Goal: Task Accomplishment & Management: Complete application form

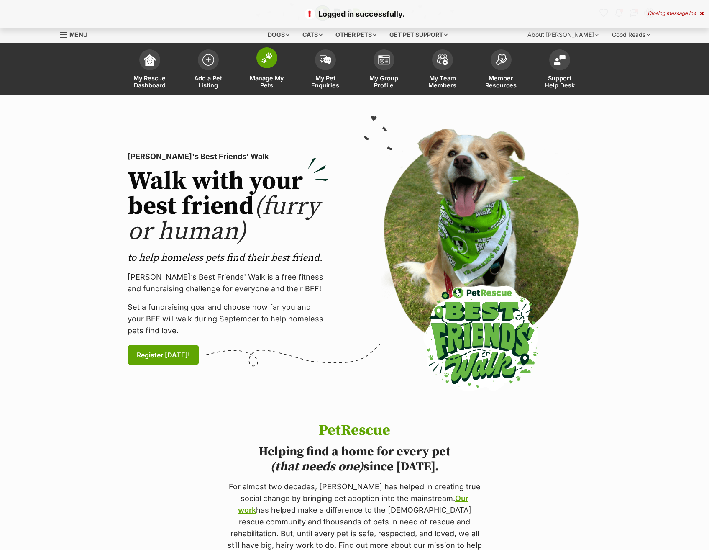
click at [260, 67] on link "Manage My Pets" at bounding box center [267, 70] width 59 height 50
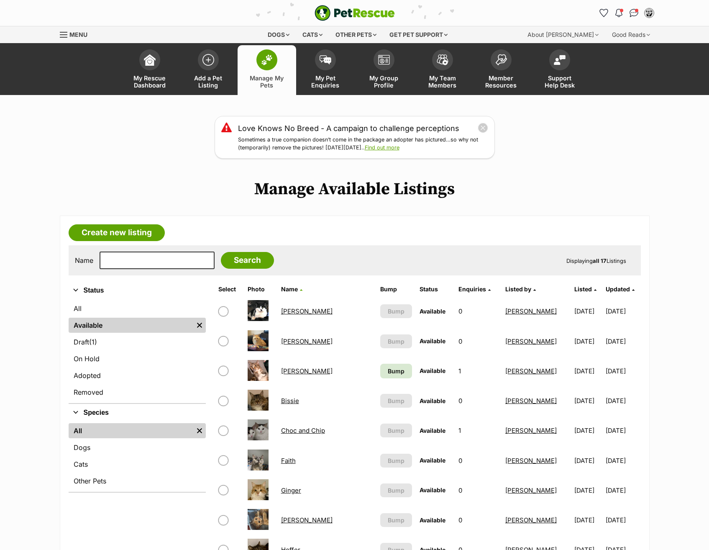
click at [535, 211] on main "Love Knows No Breed - A campaign to challenge perceptions Sometimes a true comp…" at bounding box center [354, 517] width 709 height 802
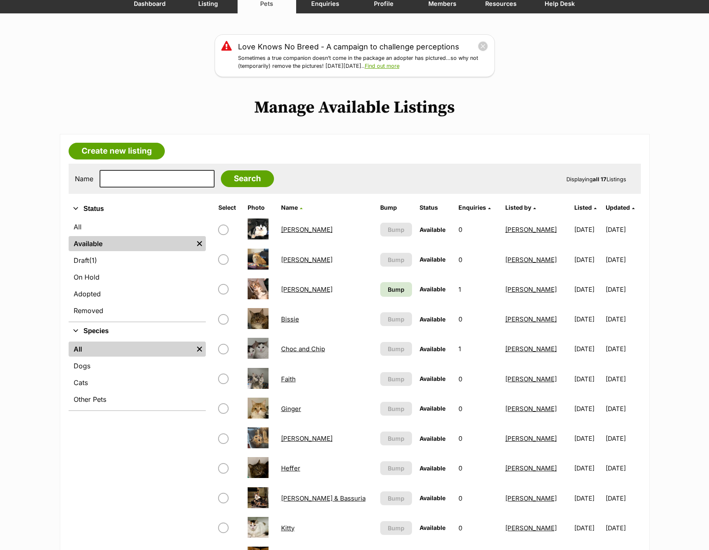
scroll to position [84, 0]
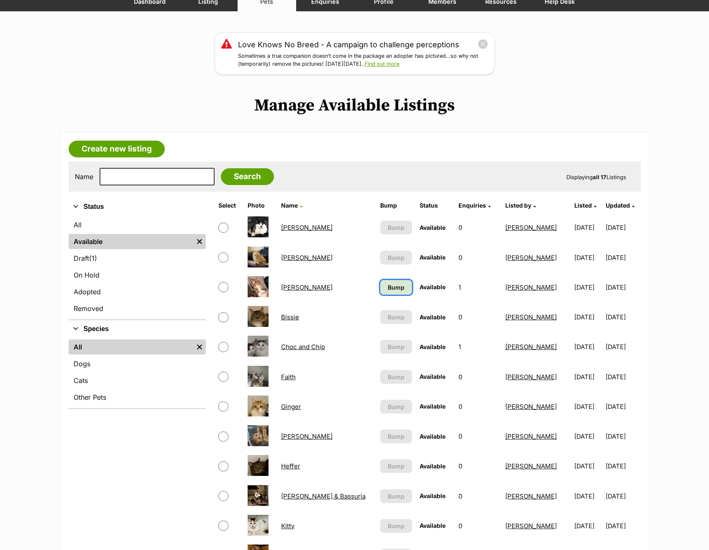
click at [388, 285] on span "Bump" at bounding box center [396, 287] width 17 height 9
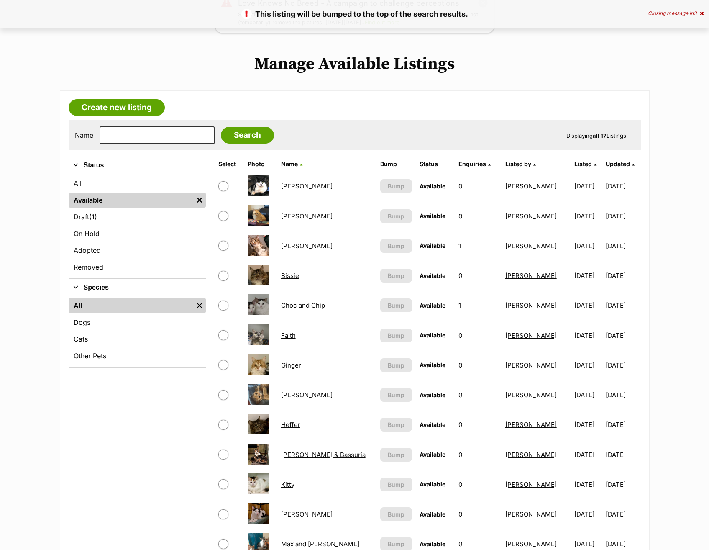
scroll to position [126, 0]
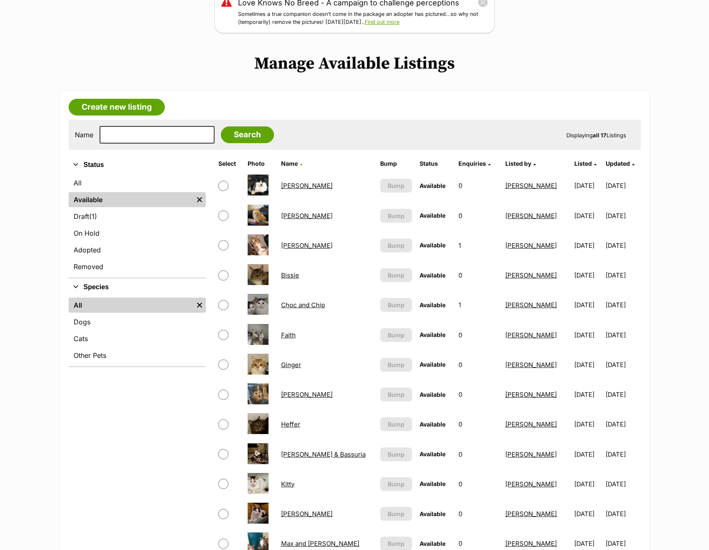
click at [224, 331] on input "checkbox" at bounding box center [223, 335] width 10 height 10
checkbox input "true"
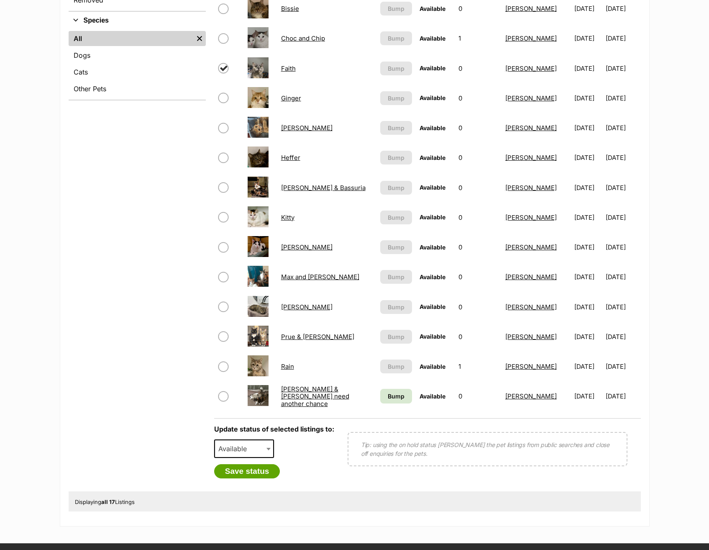
scroll to position [419, 0]
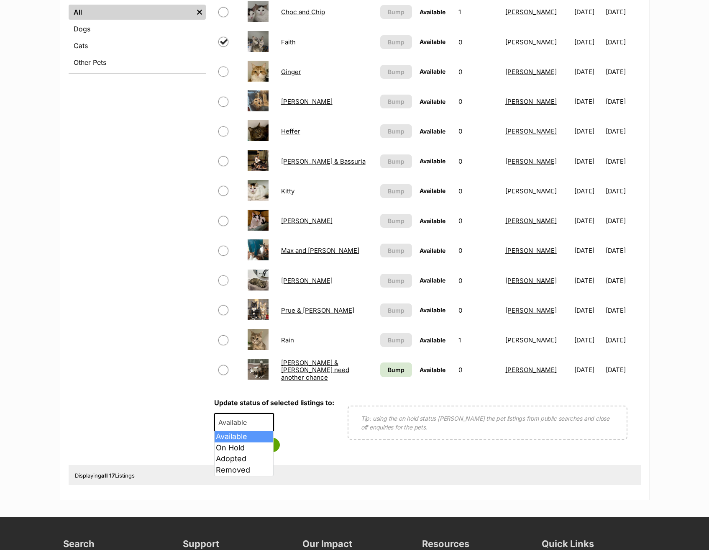
click at [249, 426] on span "Available" at bounding box center [235, 422] width 40 height 12
select select "rehomed"
click at [254, 442] on button "Save status" at bounding box center [247, 445] width 66 height 14
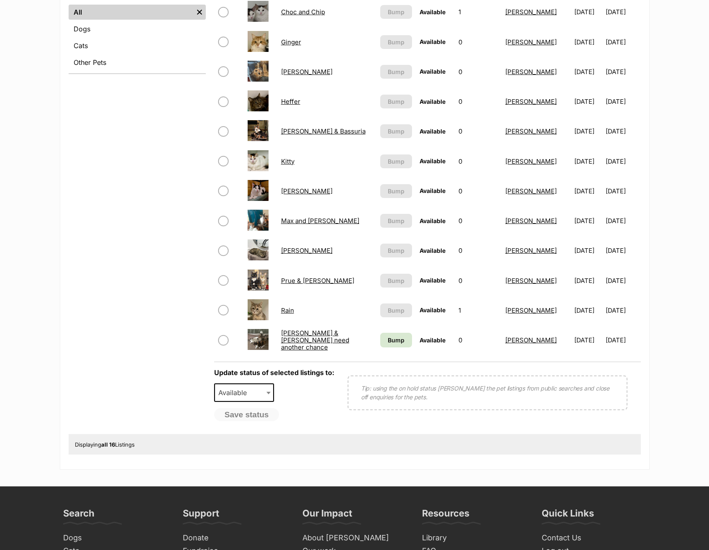
click at [221, 308] on input "checkbox" at bounding box center [223, 310] width 10 height 10
checkbox input "true"
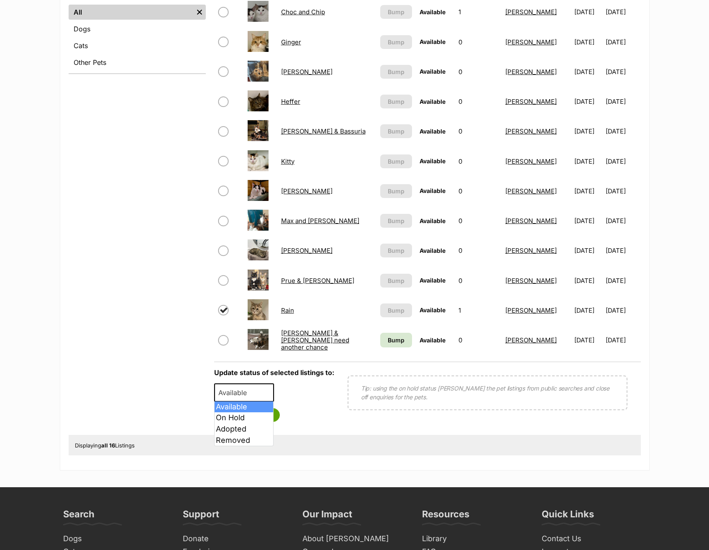
click at [253, 390] on span "Available" at bounding box center [235, 393] width 40 height 12
select select "rehomed"
click at [258, 408] on button "Save status" at bounding box center [247, 415] width 66 height 14
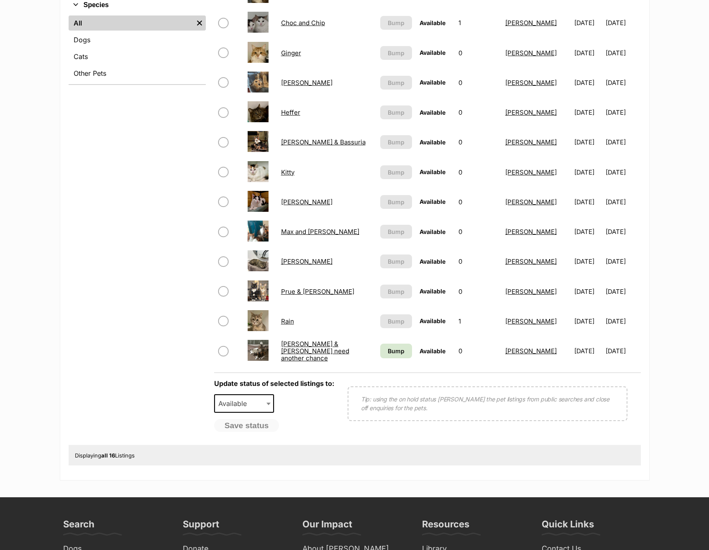
scroll to position [502, 0]
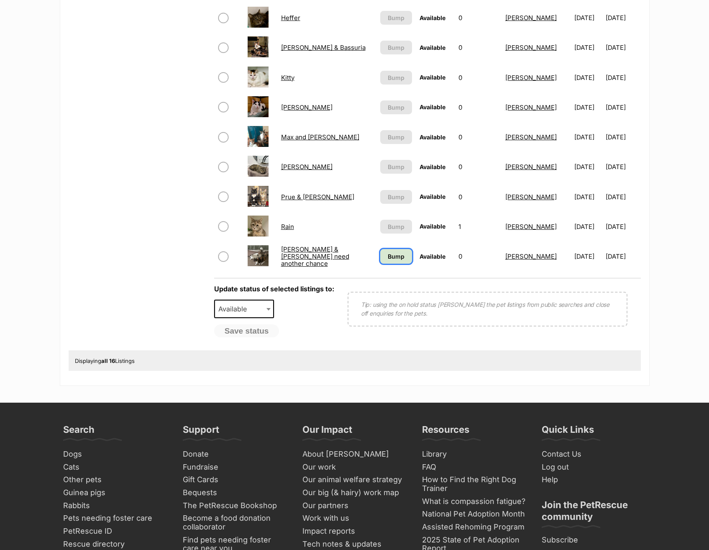
click at [384, 261] on link "Bump" at bounding box center [396, 256] width 32 height 15
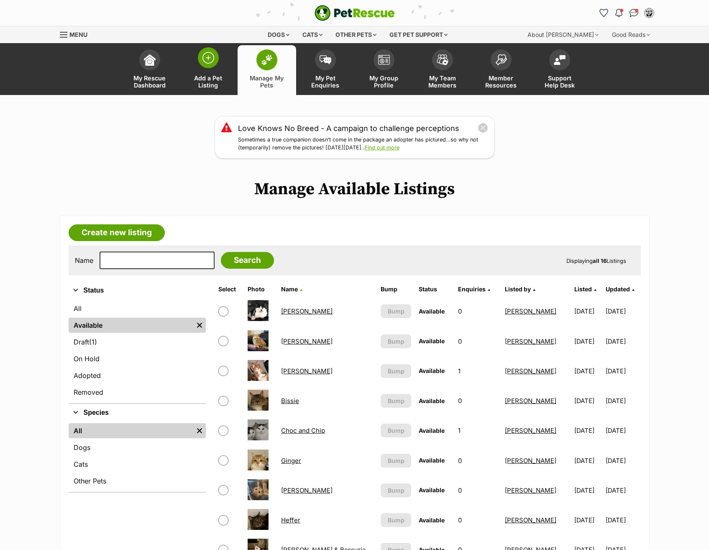
click at [205, 65] on span at bounding box center [208, 57] width 21 height 21
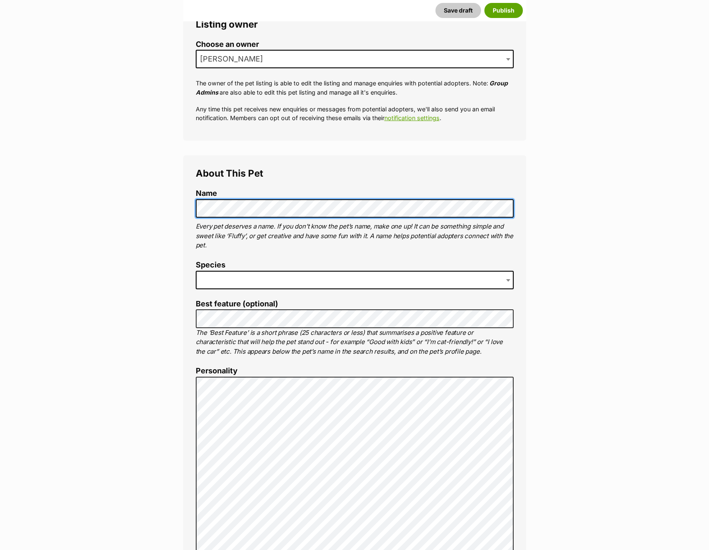
scroll to position [209, 0]
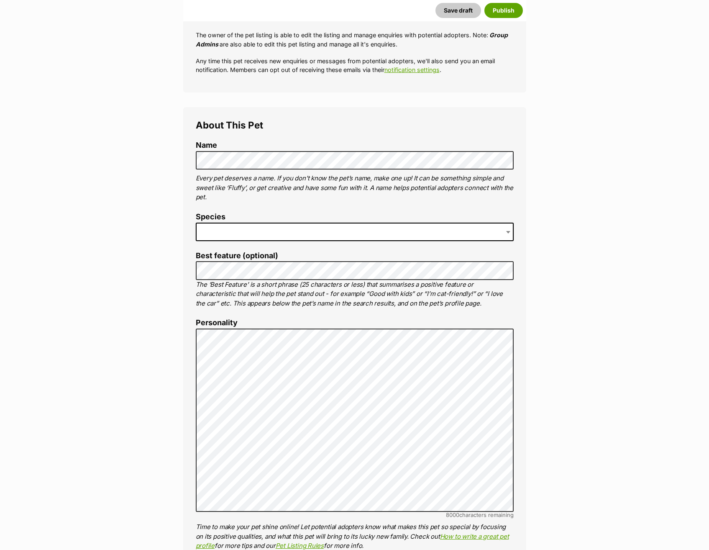
click at [332, 224] on span at bounding box center [355, 232] width 318 height 18
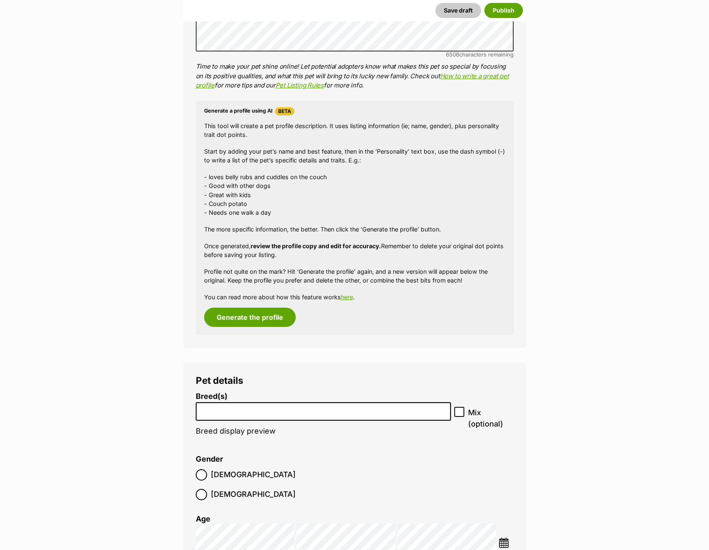
scroll to position [779, 0]
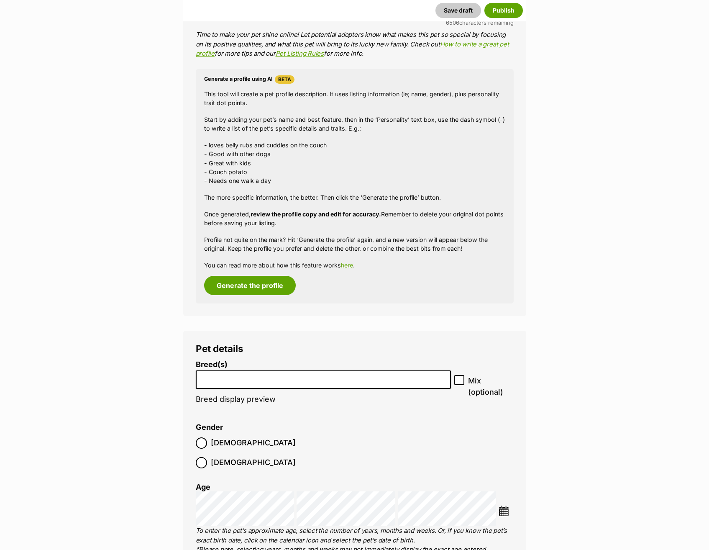
click at [272, 388] on span at bounding box center [324, 379] width 256 height 19
type input "short"
select select "252102"
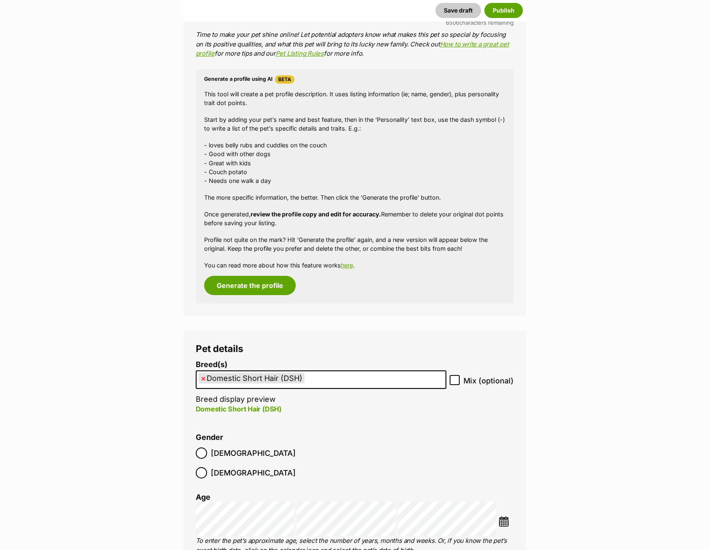
scroll to position [821, 0]
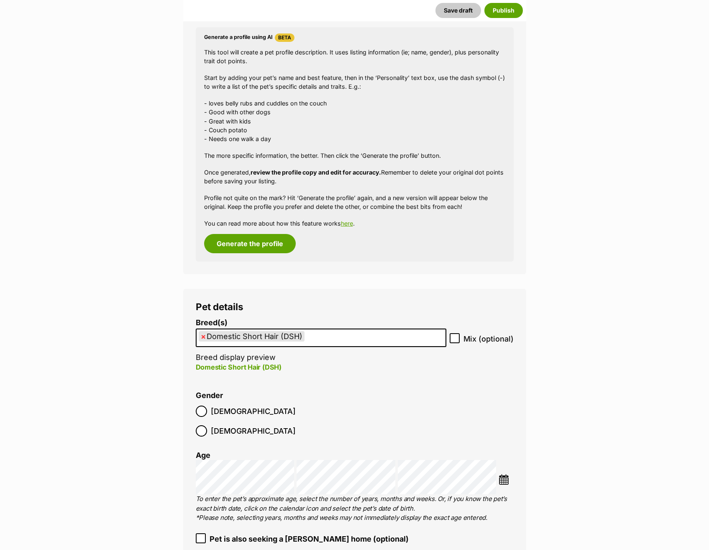
click at [208, 411] on label "Male" at bounding box center [246, 411] width 100 height 11
click at [503, 474] on img at bounding box center [504, 479] width 10 height 10
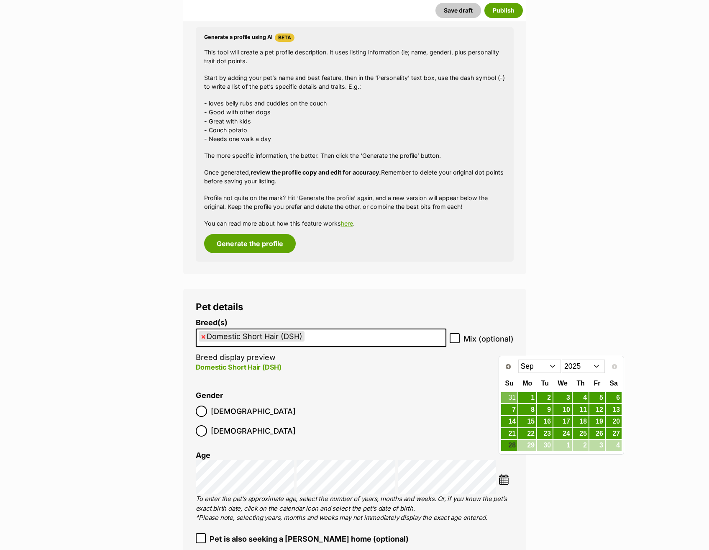
click at [551, 368] on select "Jan Feb Mar Apr May Jun Jul Aug Sep" at bounding box center [540, 366] width 43 height 13
click at [529, 433] on link "21" at bounding box center [528, 434] width 18 height 10
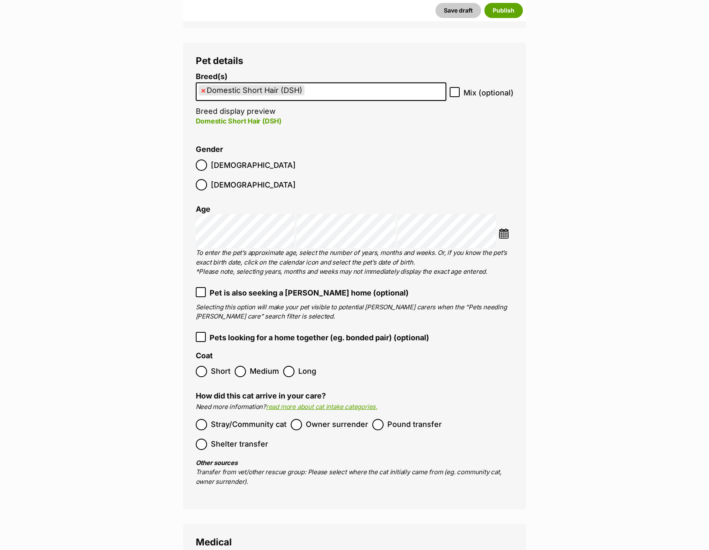
scroll to position [1072, 0]
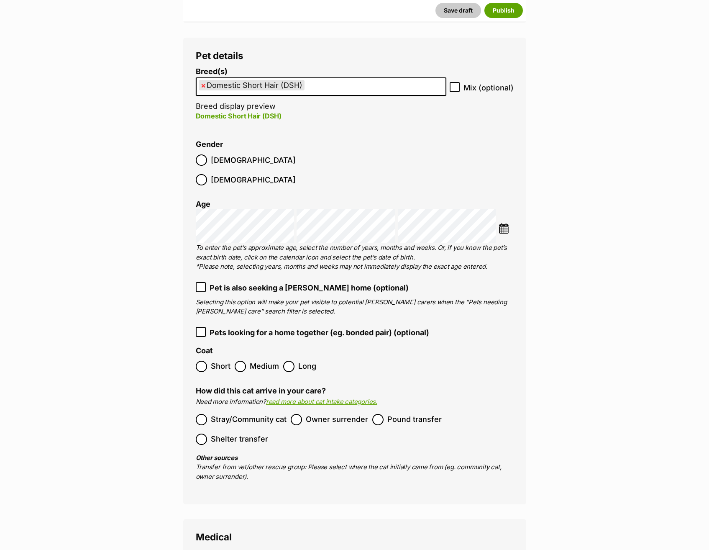
click at [213, 361] on span "Short" at bounding box center [221, 366] width 20 height 11
click at [260, 414] on span "Stray/Community cat" at bounding box center [249, 419] width 76 height 11
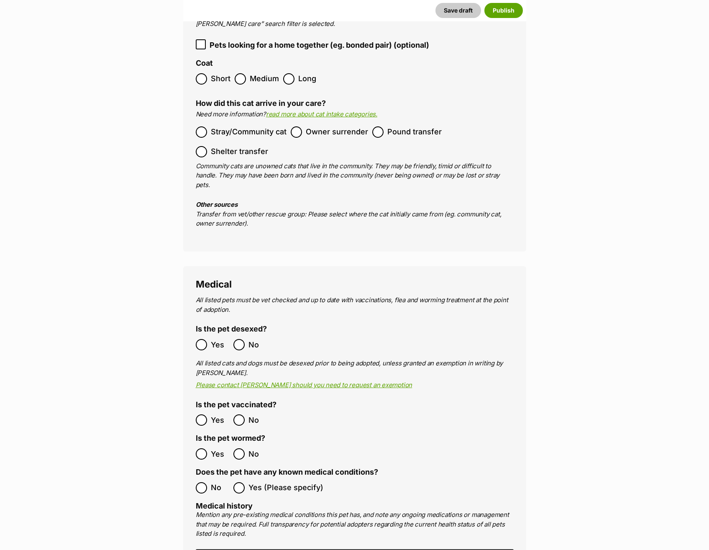
scroll to position [1365, 0]
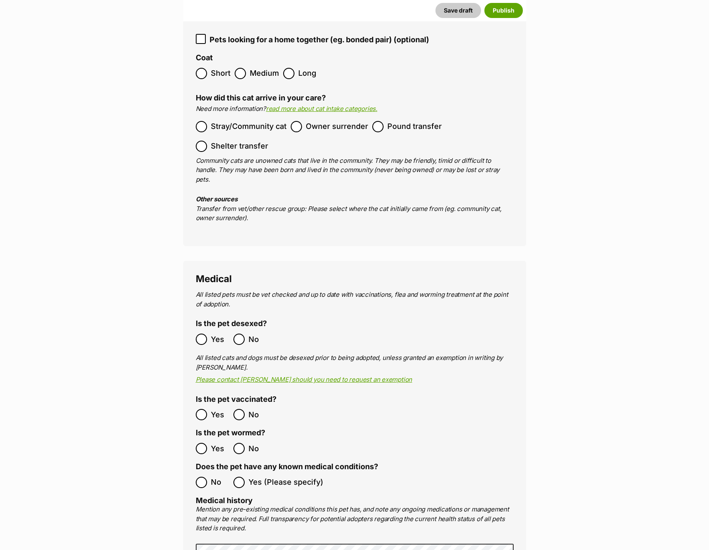
click at [208, 334] on label "Yes" at bounding box center [212, 339] width 33 height 11
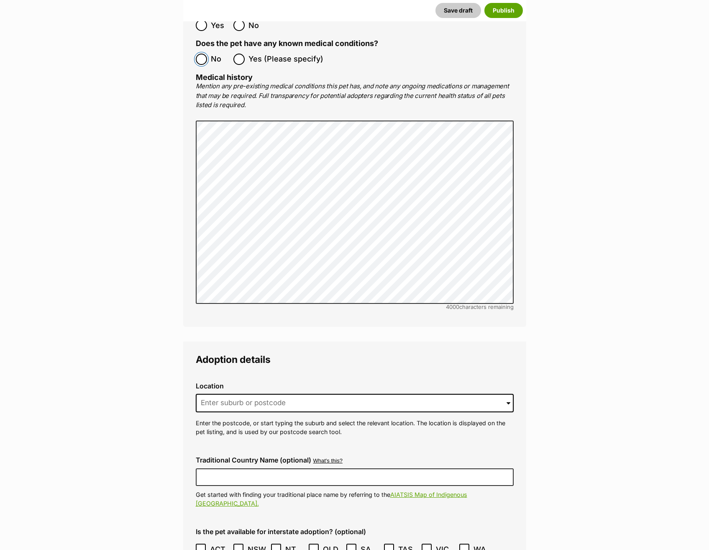
scroll to position [1910, 0]
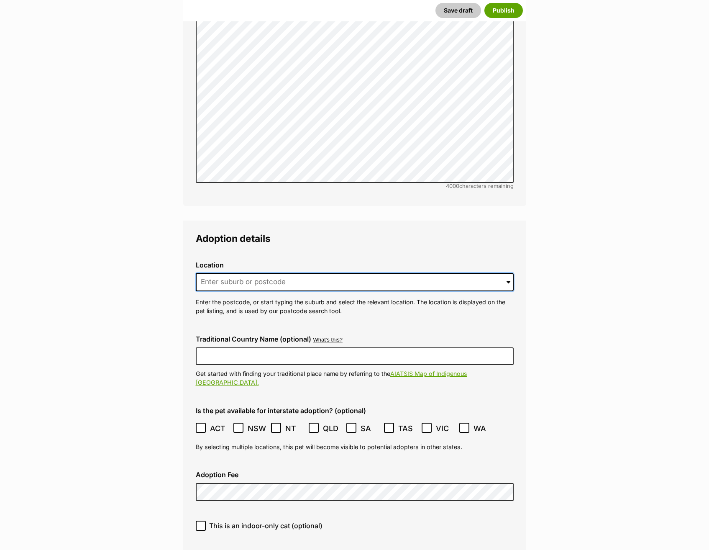
click at [218, 273] on input at bounding box center [355, 282] width 318 height 18
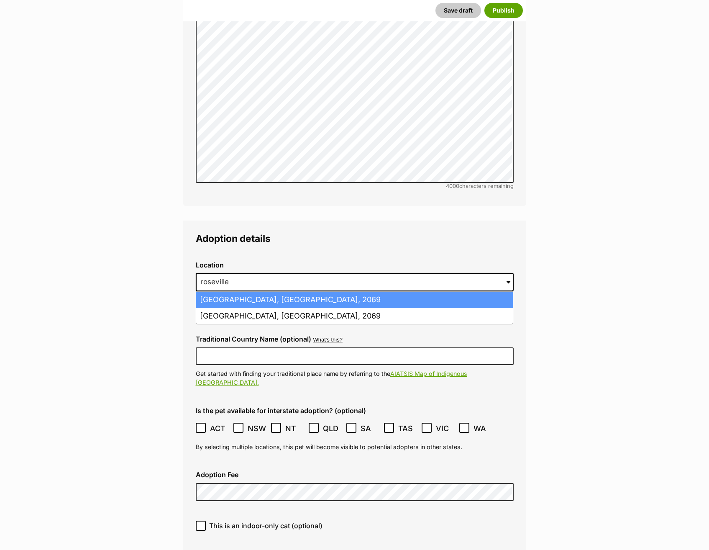
click at [265, 292] on li "Roseville, New South Wales, 2069" at bounding box center [354, 300] width 317 height 16
type input "Roseville, New South Wales, 2069"
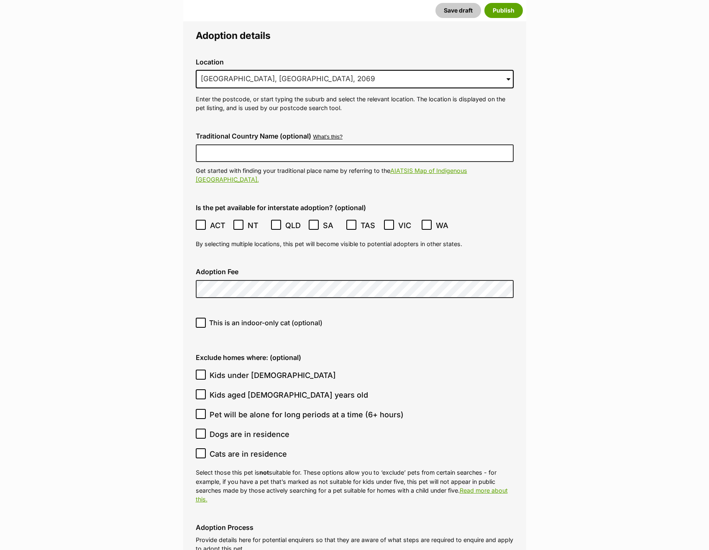
scroll to position [2119, 0]
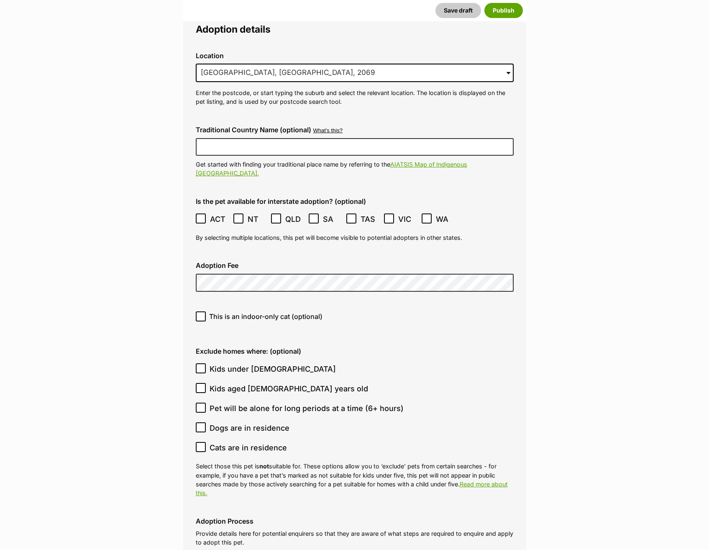
click at [525, 316] on fieldset "Adoption details Location 0 options available. 624 Roseville, New South Wales, …" at bounding box center [354, 403] width 343 height 785
click at [266, 311] on span "This is an indoor-only cat (optional)" at bounding box center [265, 316] width 113 height 10
click at [206, 311] on input "This is an indoor-only cat (optional)" at bounding box center [201, 316] width 10 height 10
checkbox input "true"
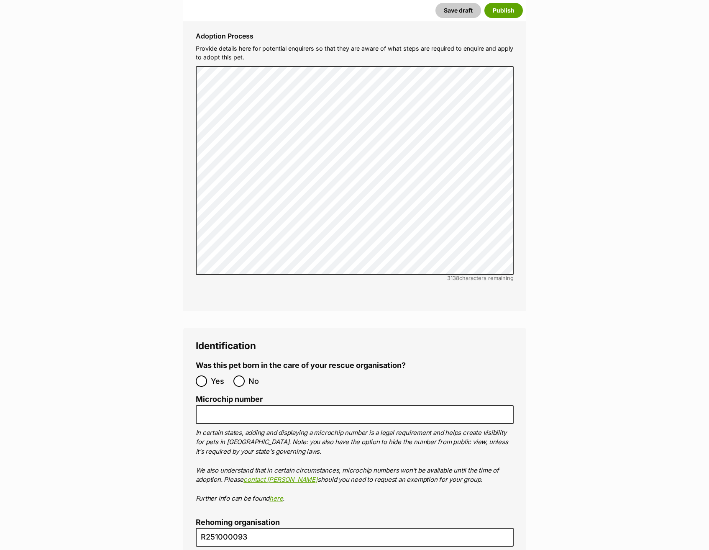
scroll to position [2621, 0]
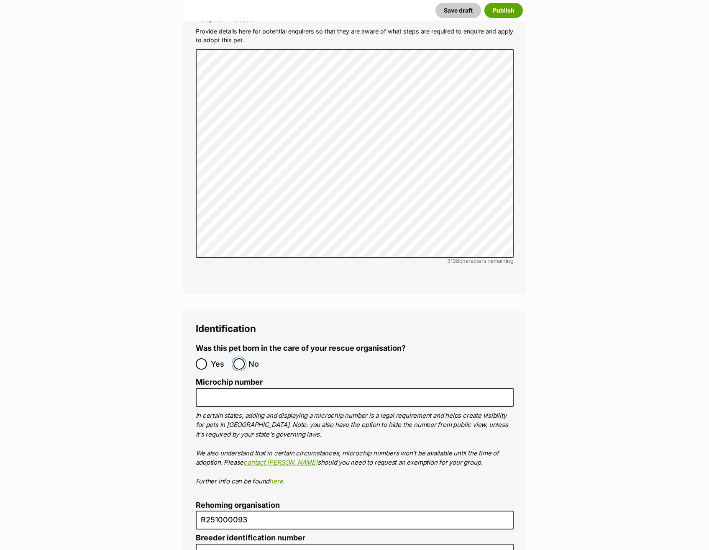
click at [242, 358] on input "No" at bounding box center [239, 363] width 11 height 11
radio input "true"
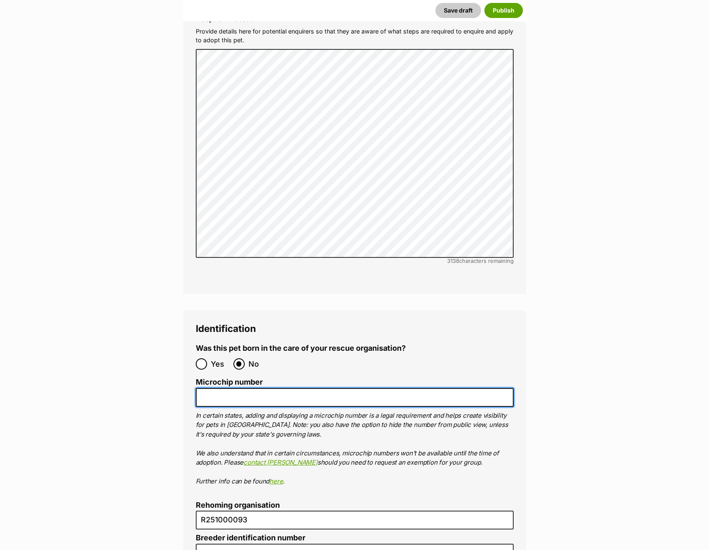
click at [290, 388] on input "Microchip number" at bounding box center [355, 397] width 318 height 19
paste input "991003003047496"
type input "991003003047496"
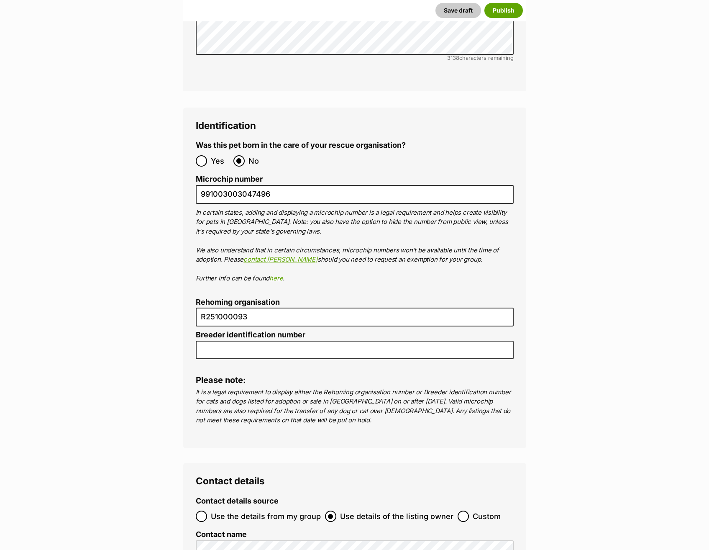
scroll to position [2830, 0]
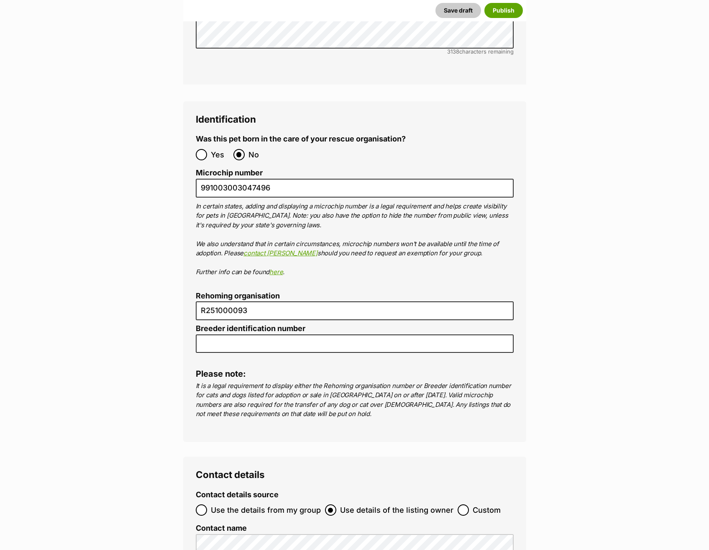
click at [275, 504] on span "Use the details from my group" at bounding box center [266, 509] width 110 height 11
click at [207, 504] on input "Use the details from my group" at bounding box center [201, 509] width 11 height 11
radio input "true"
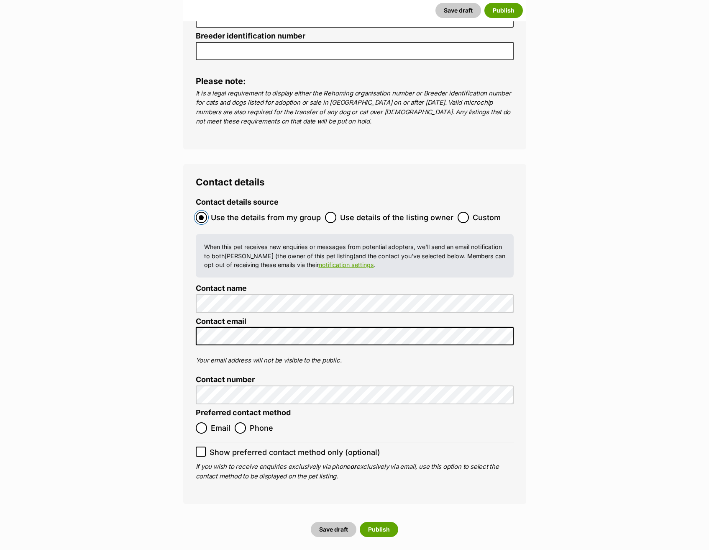
scroll to position [3123, 0]
click at [252, 418] on ol "Email Phone" at bounding box center [275, 428] width 159 height 20
click at [254, 422] on span "Phone" at bounding box center [261, 427] width 23 height 11
click at [246, 422] on input "Phone" at bounding box center [240, 427] width 11 height 11
radio input "true"
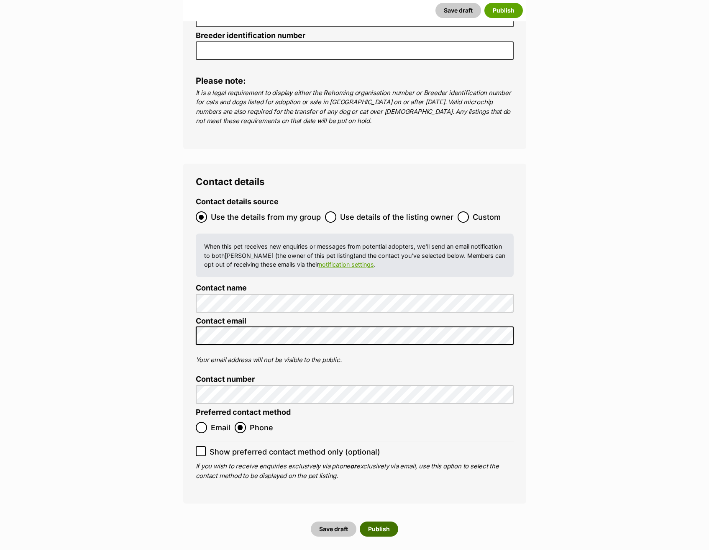
click at [380, 522] on button "Publish" at bounding box center [379, 529] width 39 height 15
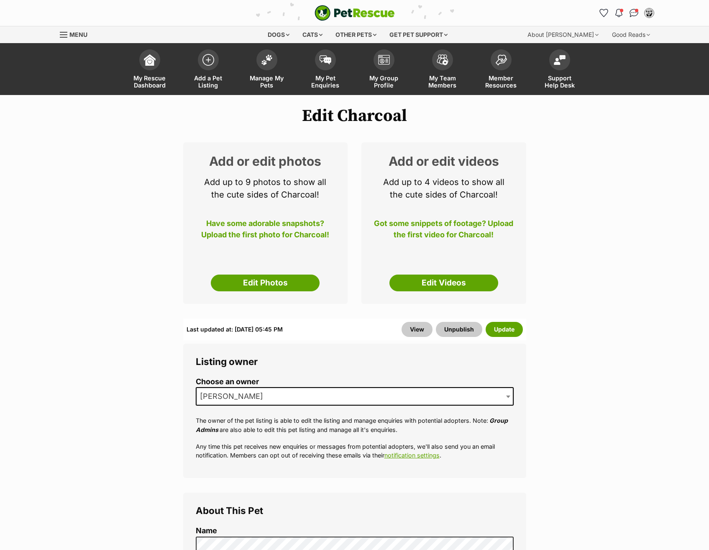
click at [240, 293] on div "Add or edit photos Add up to 9 photos to show all the cute sides of Charcoal! H…" at bounding box center [265, 223] width 165 height 162
click at [241, 287] on link "Edit Photos" at bounding box center [265, 283] width 109 height 17
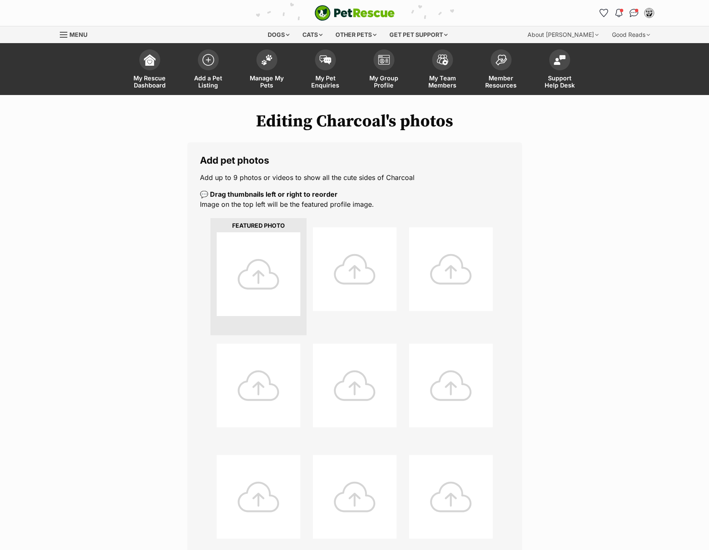
click at [278, 288] on div at bounding box center [259, 274] width 84 height 84
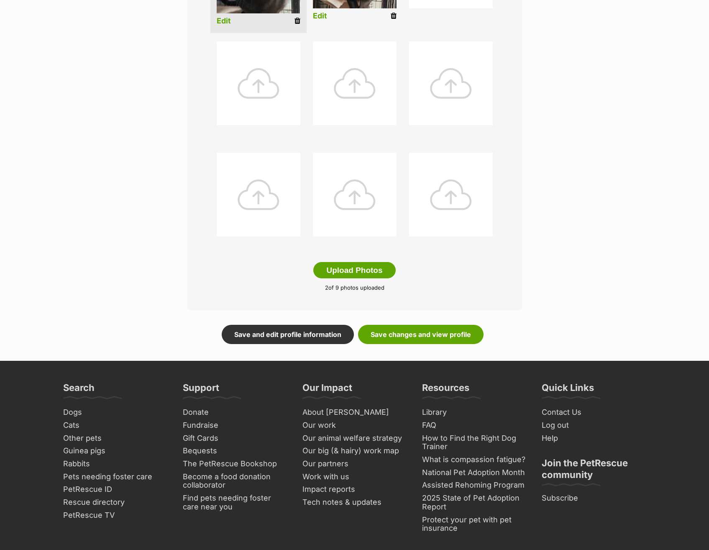
scroll to position [377, 0]
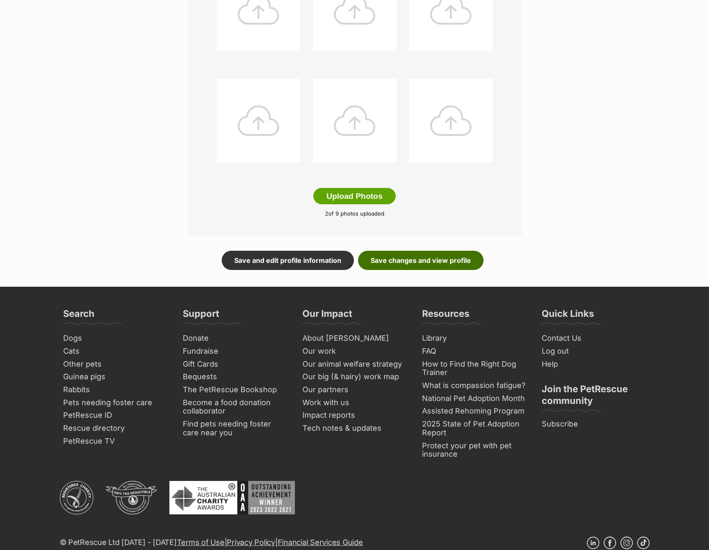
click at [442, 260] on link "Save changes and view profile" at bounding box center [421, 260] width 126 height 19
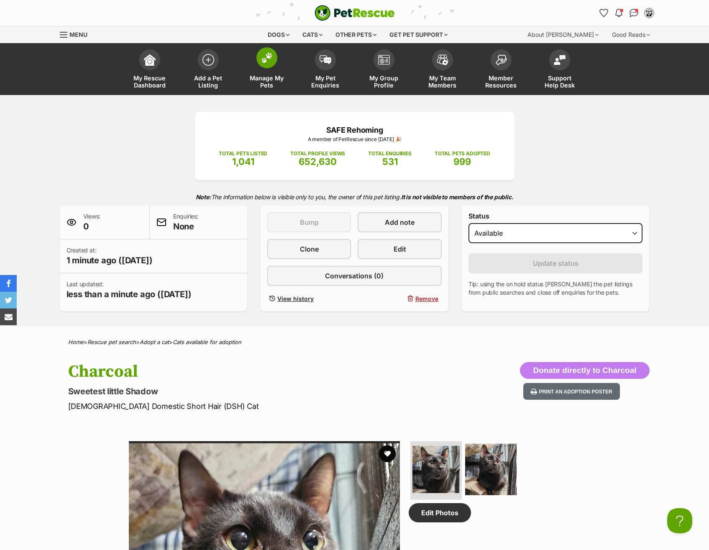
drag, startPoint x: 221, startPoint y: 62, endPoint x: 238, endPoint y: 59, distance: 17.0
click at [221, 62] on link "Add a Pet Listing" at bounding box center [208, 70] width 59 height 50
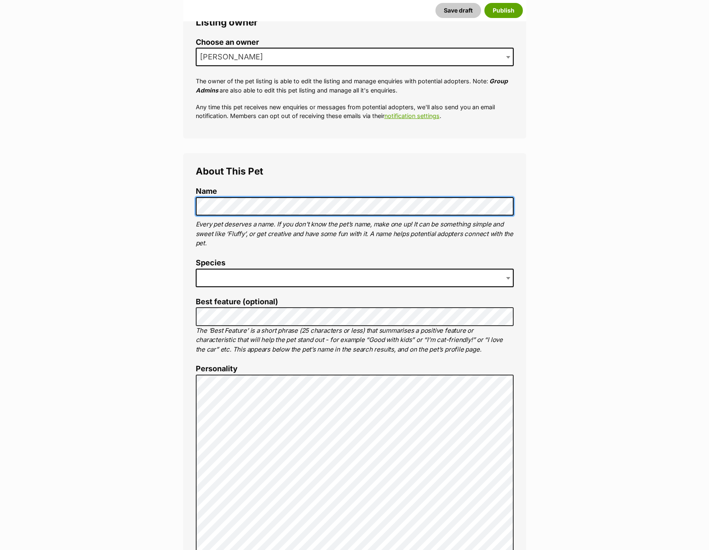
scroll to position [167, 0]
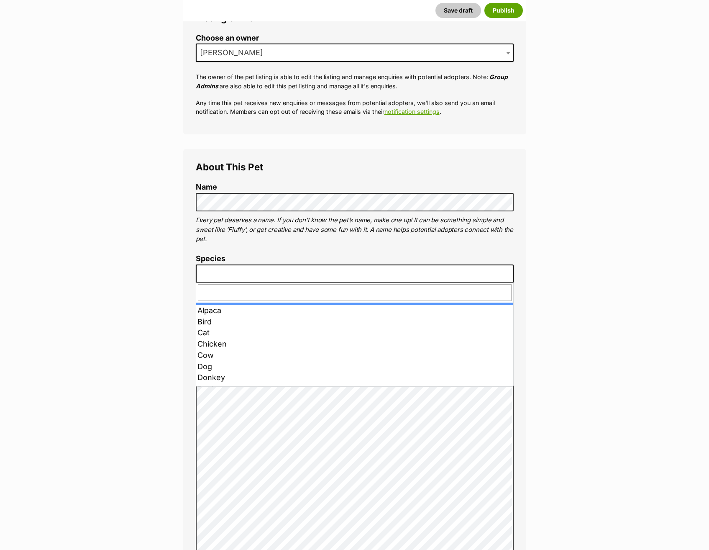
click at [303, 278] on span at bounding box center [355, 274] width 318 height 18
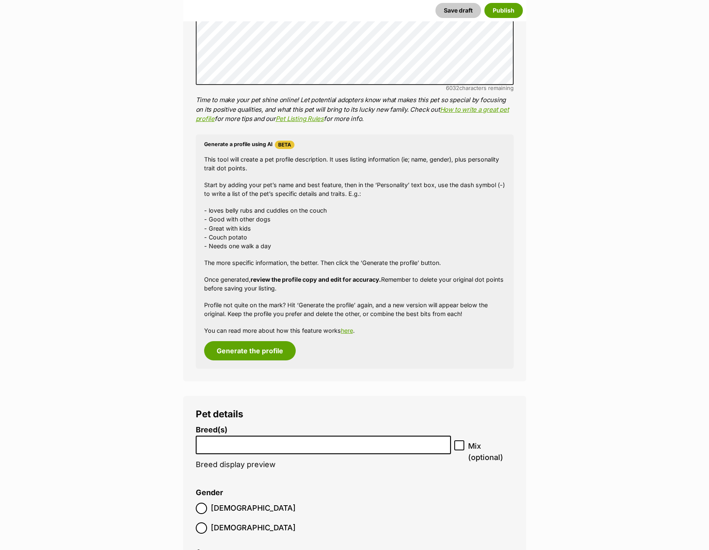
scroll to position [798, 0]
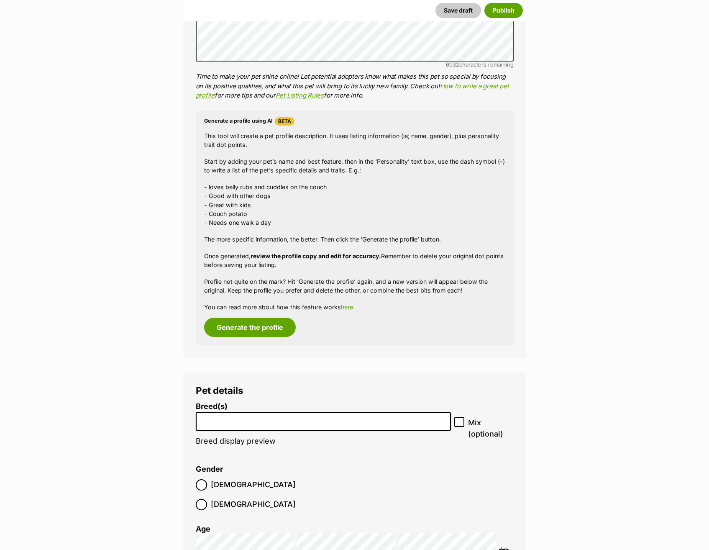
click at [389, 417] on input "search" at bounding box center [324, 419] width 250 height 9
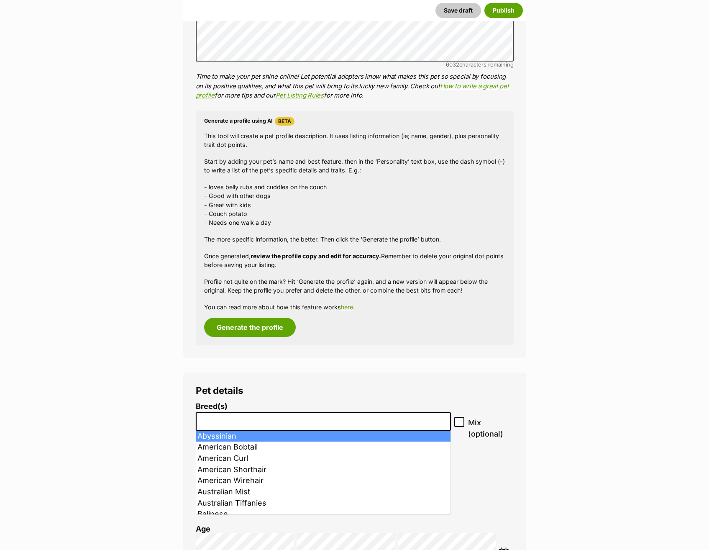
click at [283, 420] on input "search" at bounding box center [324, 419] width 250 height 9
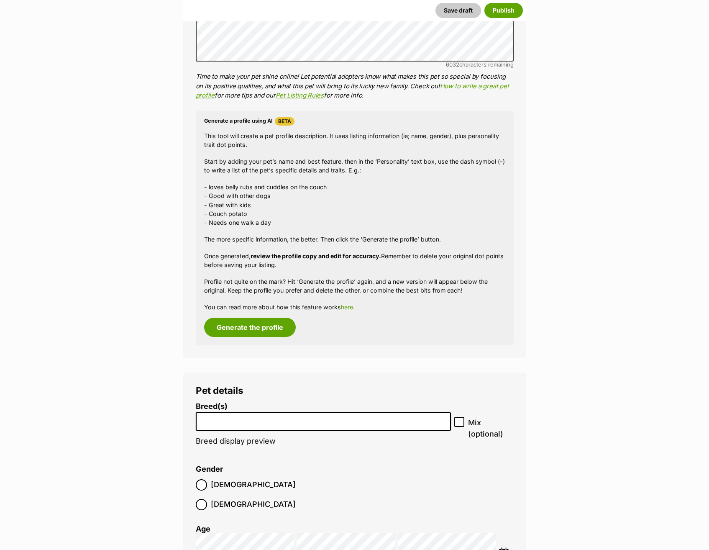
click at [269, 412] on span at bounding box center [324, 421] width 256 height 19
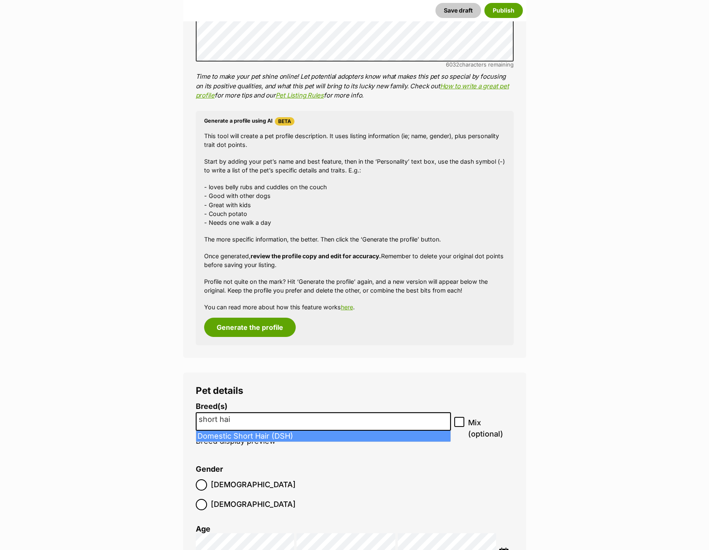
type input "short hai"
select select "252102"
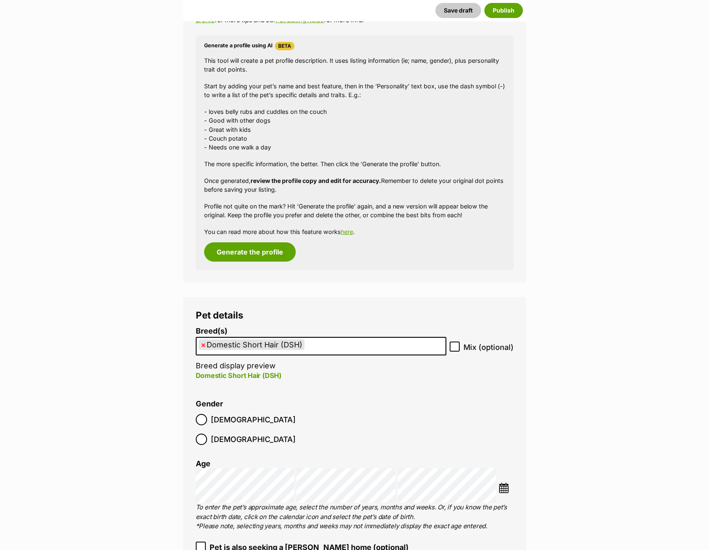
scroll to position [882, 0]
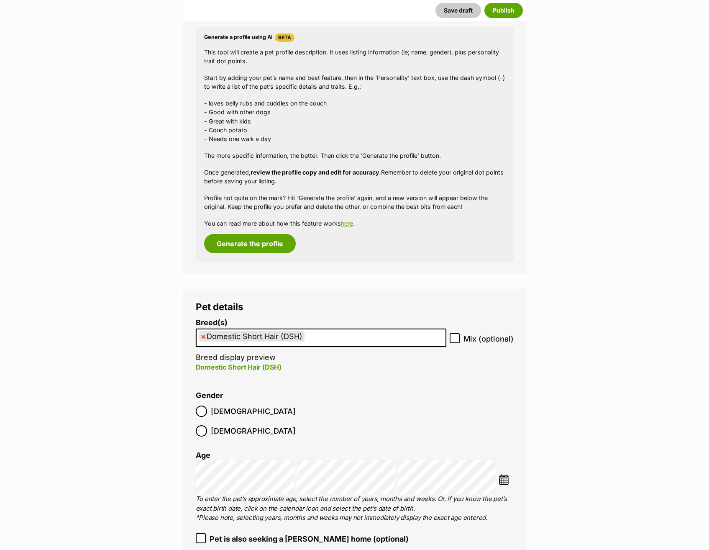
click at [224, 414] on span "Male" at bounding box center [253, 411] width 85 height 11
click at [506, 474] on img at bounding box center [504, 479] width 10 height 10
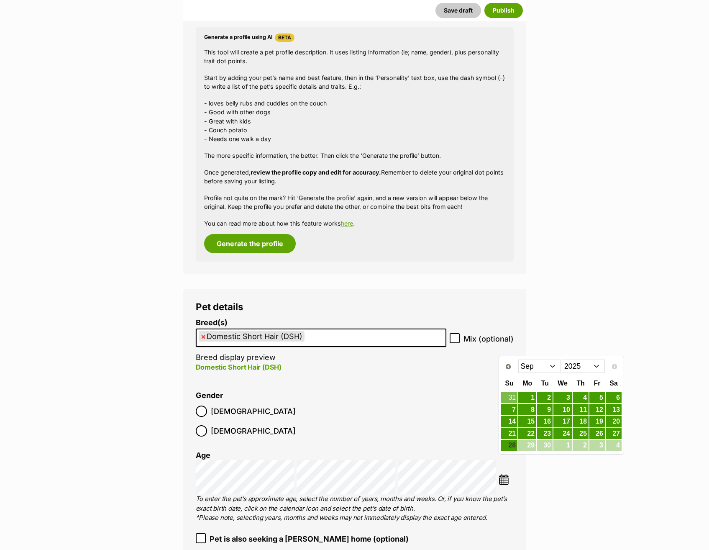
click at [582, 360] on select "2015 2016 2017 2018 2019 2020 2021 2022 2023 2024 2025" at bounding box center [583, 366] width 43 height 13
click at [535, 368] on select "Jan Feb Mar Apr May Jun Jul Aug Sep Oct Nov Dec" at bounding box center [540, 366] width 43 height 13
click at [613, 395] on link "6" at bounding box center [614, 398] width 16 height 10
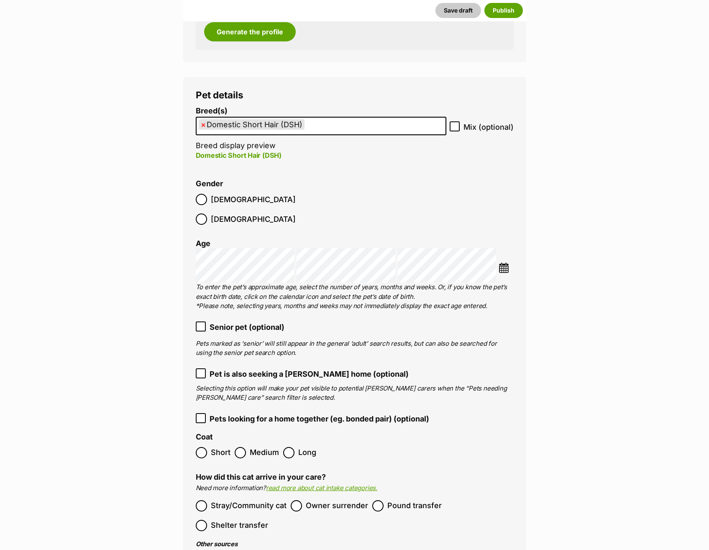
scroll to position [1133, 0]
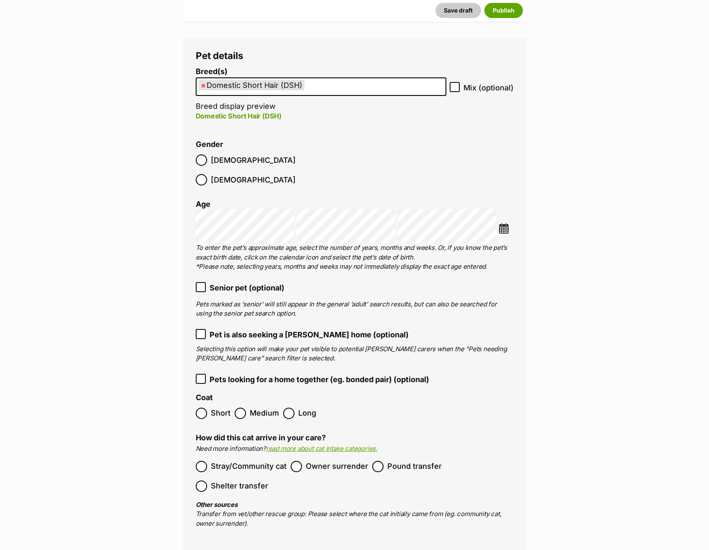
click at [225, 408] on span "Short" at bounding box center [221, 413] width 20 height 11
click at [264, 461] on span "Stray/Community cat" at bounding box center [249, 466] width 76 height 11
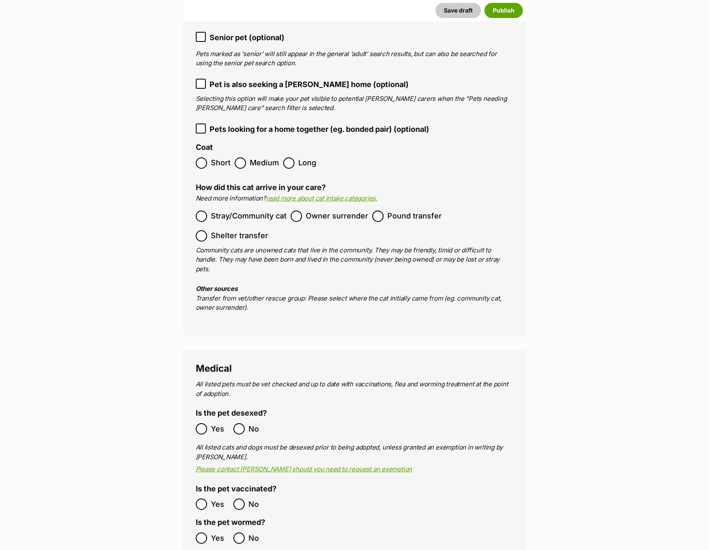
scroll to position [1384, 0]
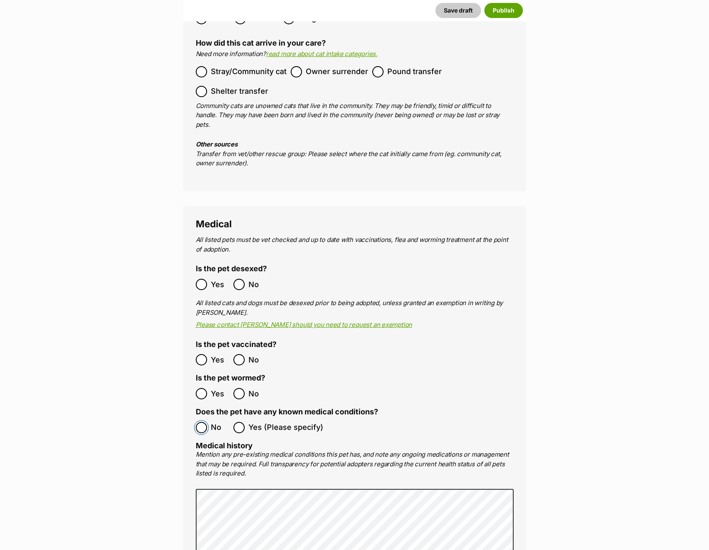
scroll to position [1594, 0]
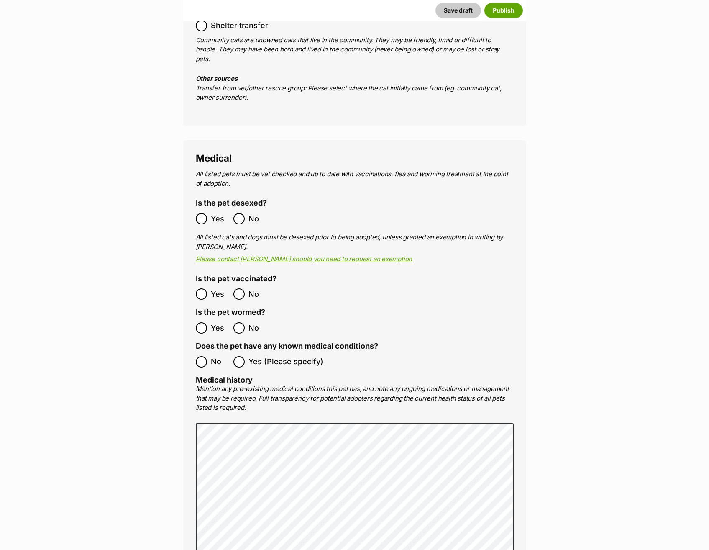
click at [247, 356] on label "Yes (Please specify)" at bounding box center [279, 361] width 90 height 11
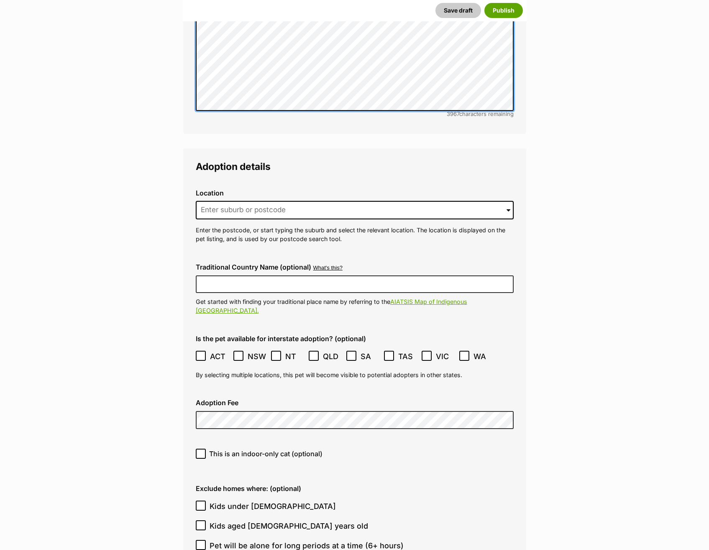
scroll to position [2180, 0]
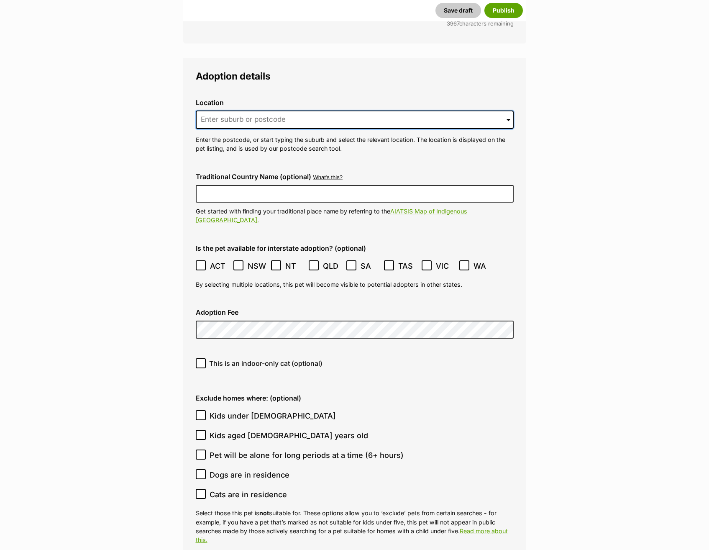
click at [304, 111] on input at bounding box center [355, 120] width 318 height 18
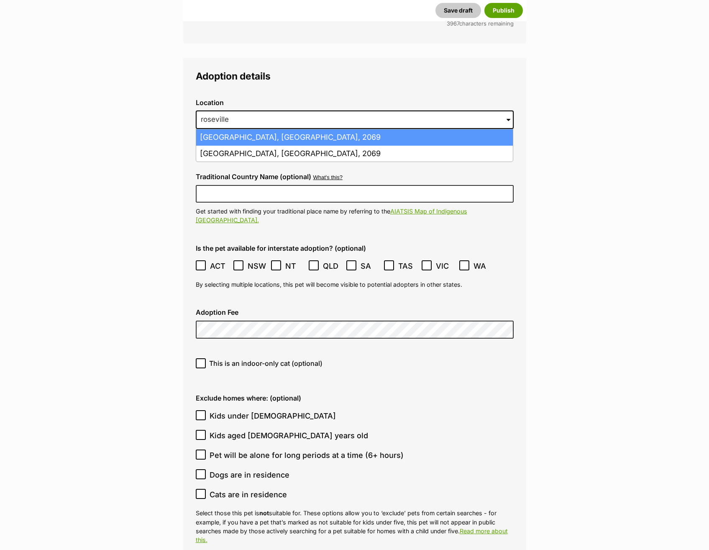
click at [306, 129] on li "Roseville, New South Wales, 2069" at bounding box center [354, 137] width 317 height 16
type input "Roseville, New South Wales, 2069"
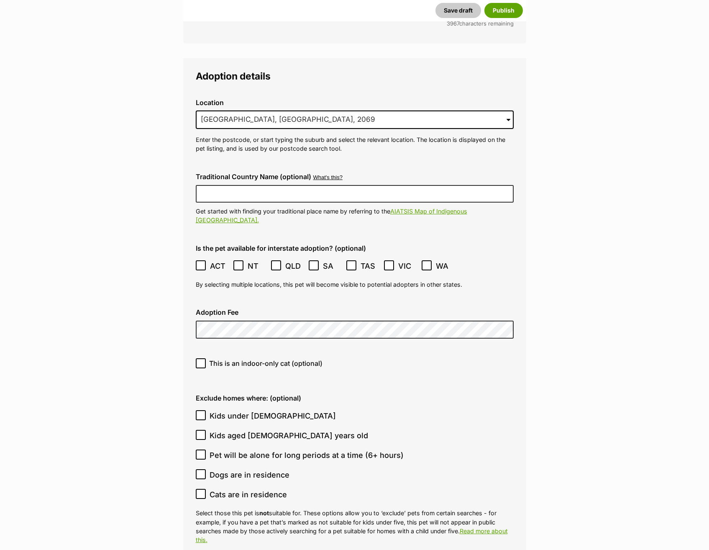
click at [274, 358] on span "This is an indoor-only cat (optional)" at bounding box center [265, 363] width 113 height 10
click at [206, 358] on input "This is an indoor-only cat (optional)" at bounding box center [201, 363] width 10 height 10
checkbox input "true"
click at [257, 410] on span "Kids under 5 years old" at bounding box center [273, 415] width 126 height 11
click at [206, 410] on input "Kids under 5 years old" at bounding box center [201, 415] width 10 height 10
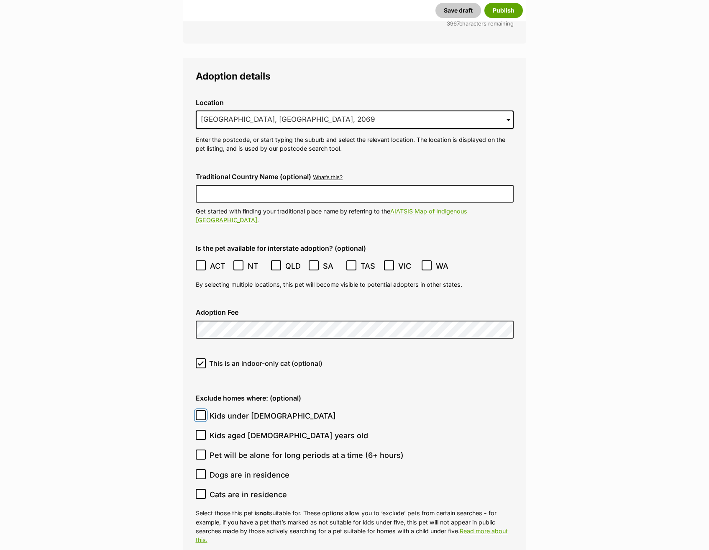
checkbox input "true"
click at [252, 430] on span "Kids aged 6-12 years old" at bounding box center [289, 435] width 159 height 11
click at [206, 430] on input "Kids aged 6-12 years old" at bounding box center [201, 435] width 10 height 10
checkbox input "true"
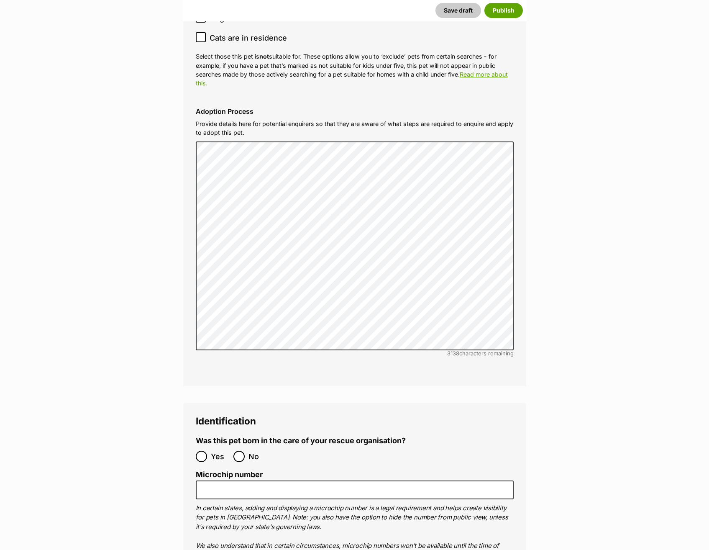
scroll to position [2640, 0]
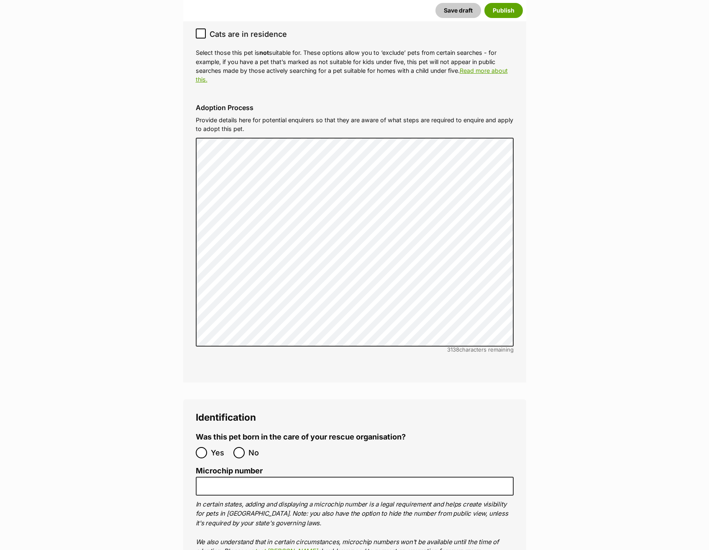
click at [250, 447] on span "No" at bounding box center [258, 452] width 18 height 11
click at [245, 447] on input "No" at bounding box center [239, 452] width 11 height 11
radio input "true"
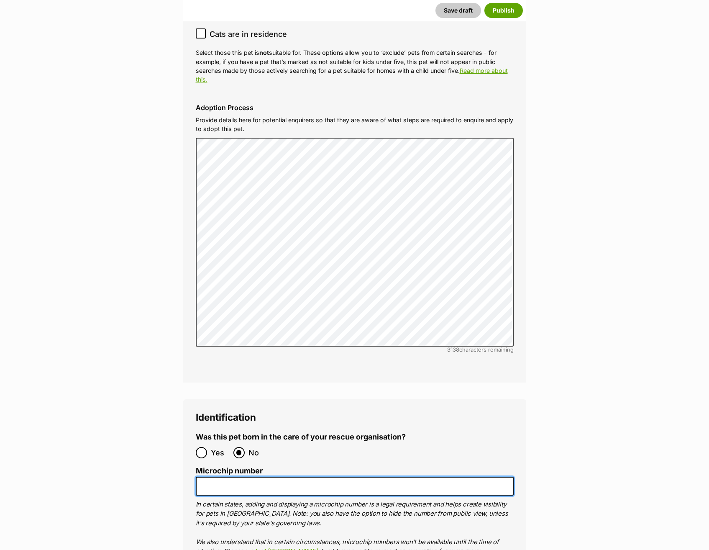
click at [243, 477] on input "Microchip number" at bounding box center [355, 486] width 318 height 19
paste input "953010007722619"
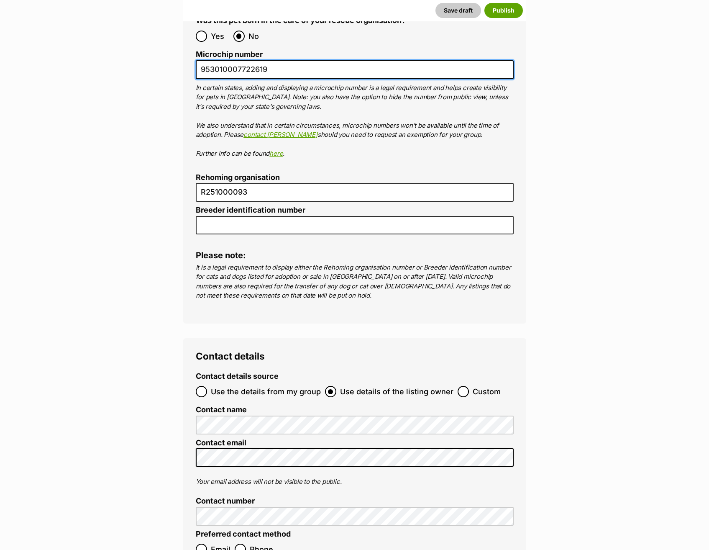
scroll to position [3184, 0]
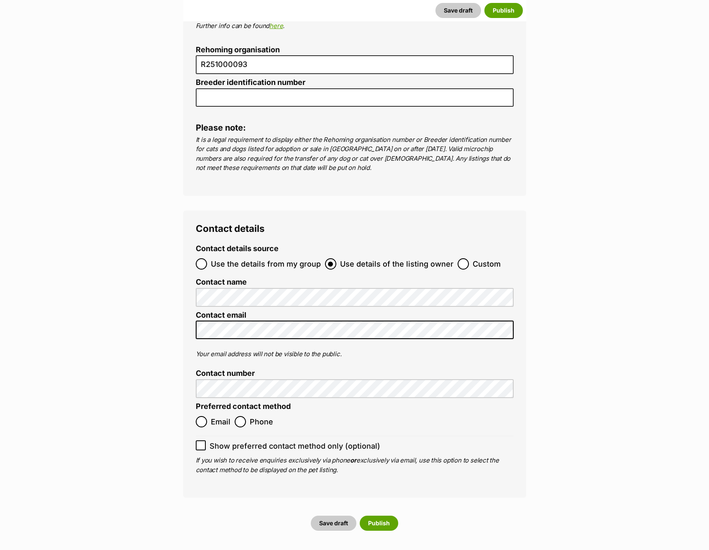
type input "953010007722619"
click at [270, 258] on span "Use the details from my group" at bounding box center [266, 263] width 110 height 11
click at [207, 258] on input "Use the details from my group" at bounding box center [201, 263] width 11 height 11
radio input "true"
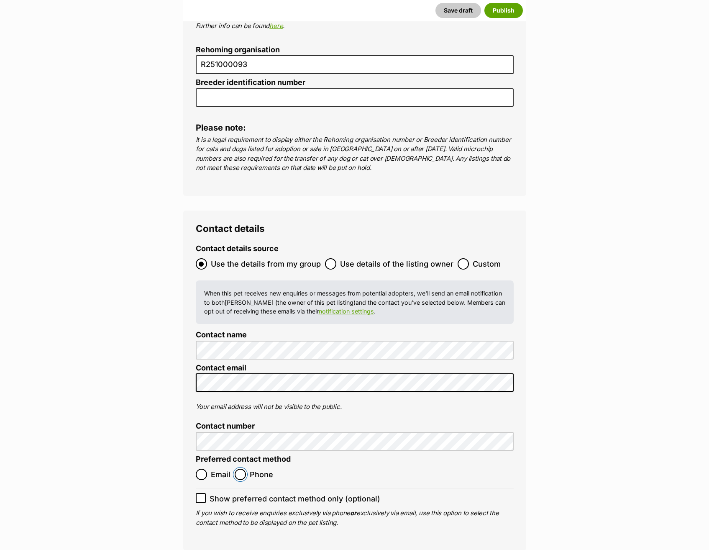
click at [241, 469] on input "Phone" at bounding box center [240, 474] width 11 height 11
radio input "true"
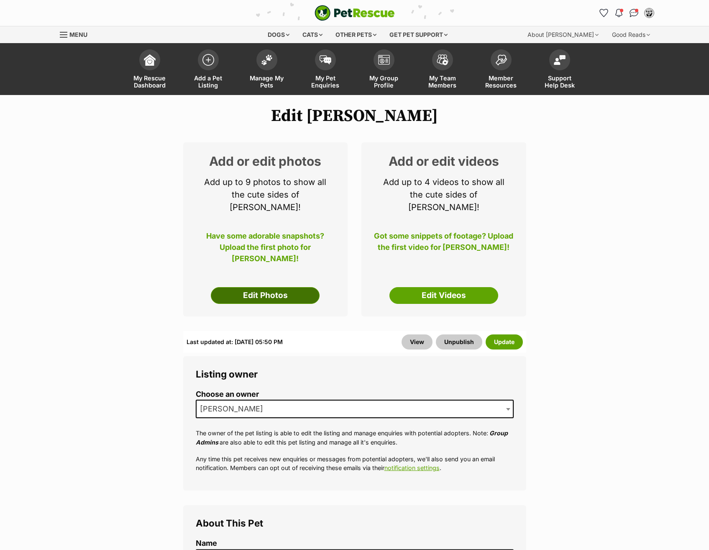
click at [304, 289] on link "Edit Photos" at bounding box center [265, 295] width 109 height 17
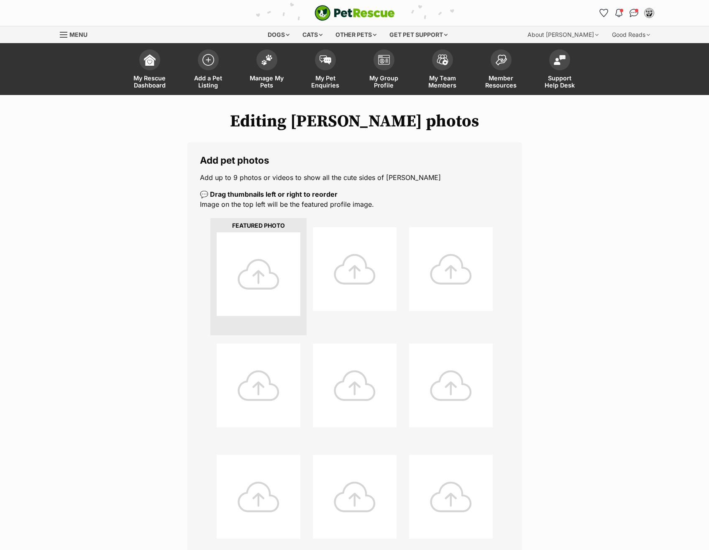
click at [263, 277] on div at bounding box center [259, 274] width 84 height 84
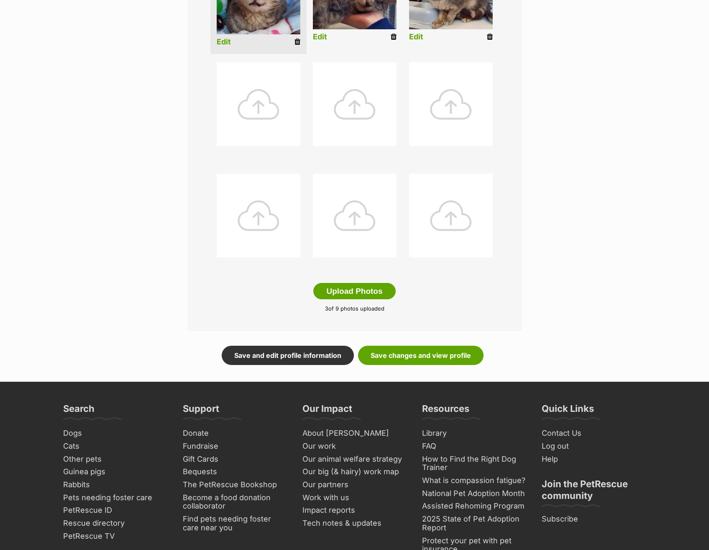
scroll to position [293, 0]
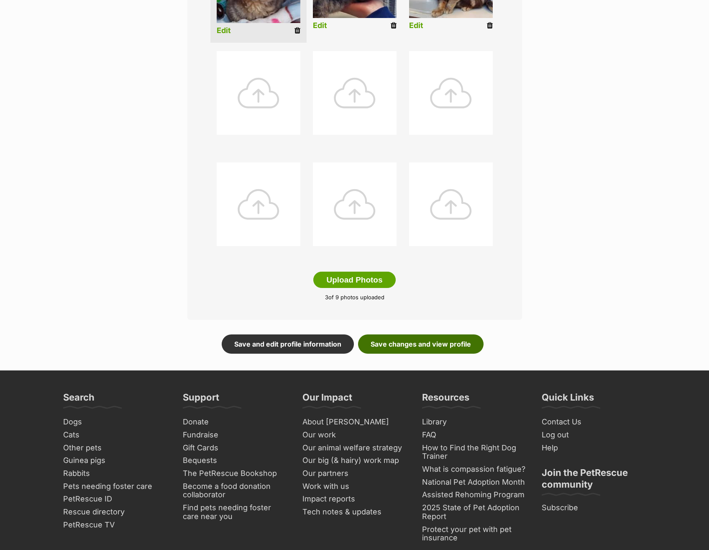
click at [424, 335] on link "Save changes and view profile" at bounding box center [421, 343] width 126 height 19
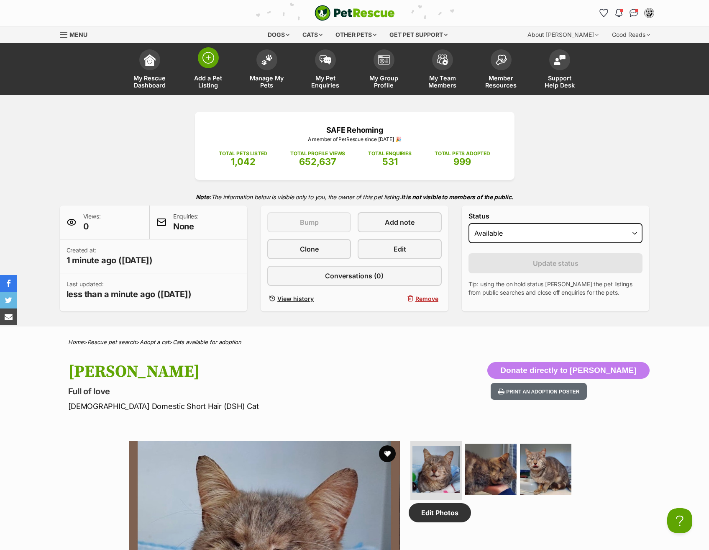
click at [216, 61] on span at bounding box center [208, 57] width 21 height 21
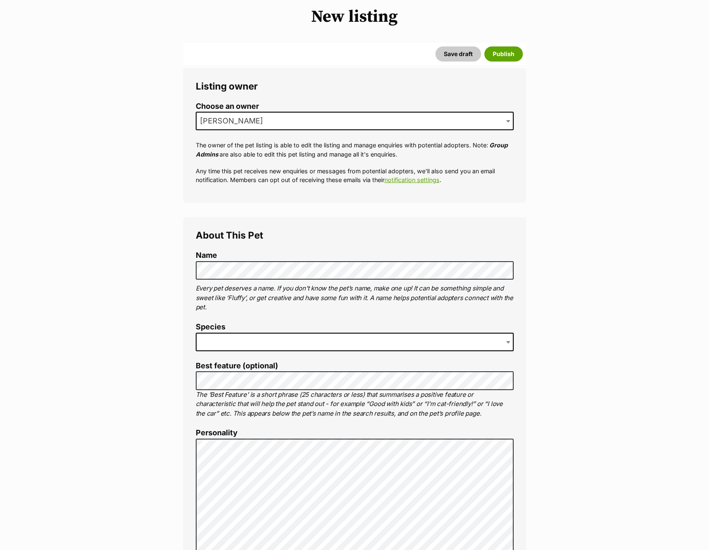
scroll to position [126, 0]
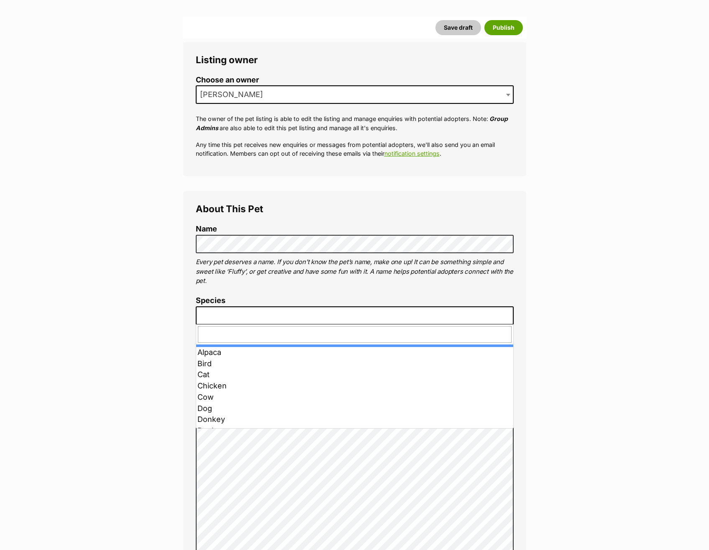
click at [262, 309] on span at bounding box center [355, 315] width 318 height 18
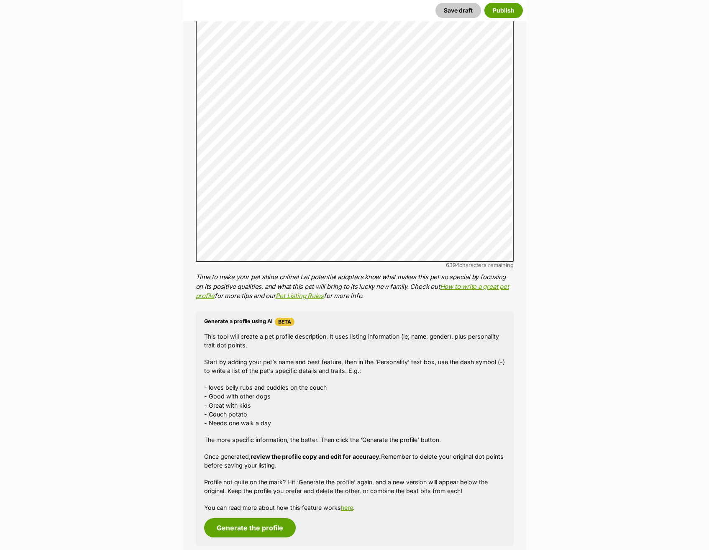
scroll to position [847, 0]
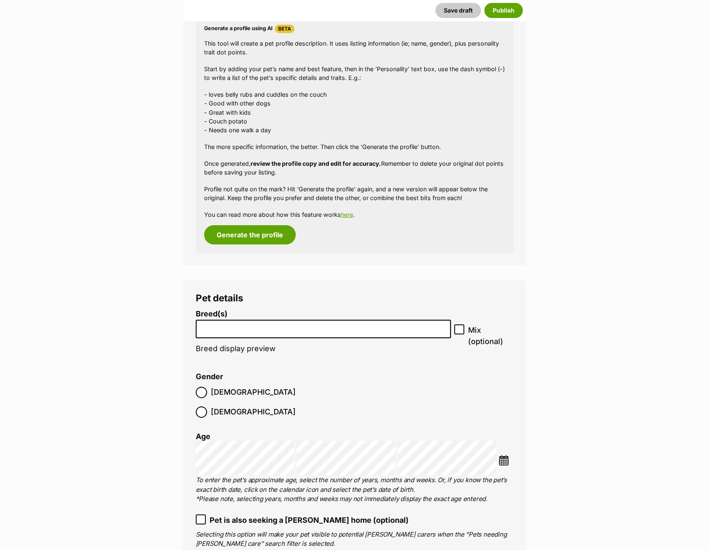
click at [279, 325] on input "search" at bounding box center [324, 327] width 250 height 9
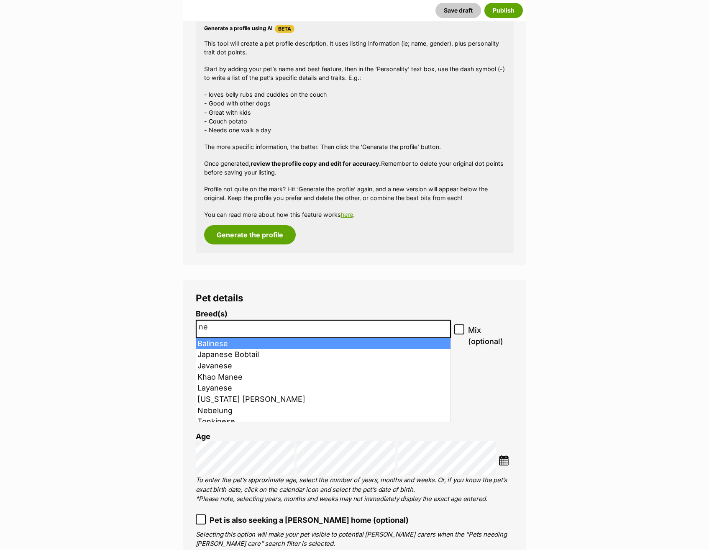
type input "n"
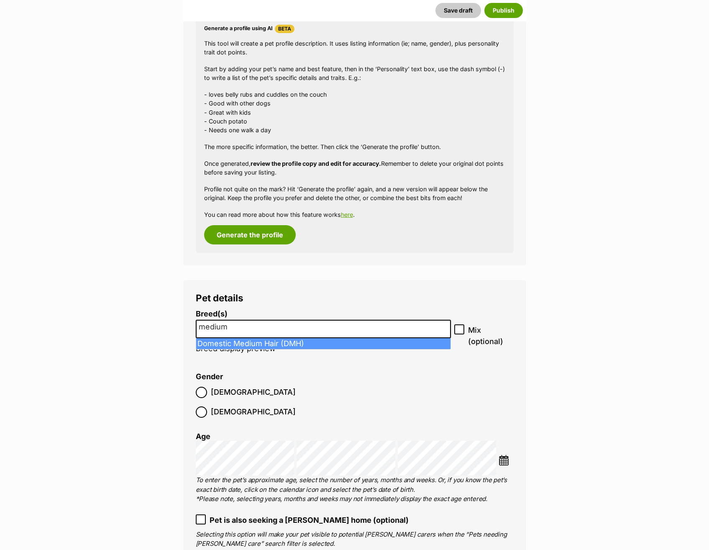
type input "medium"
select select "252101"
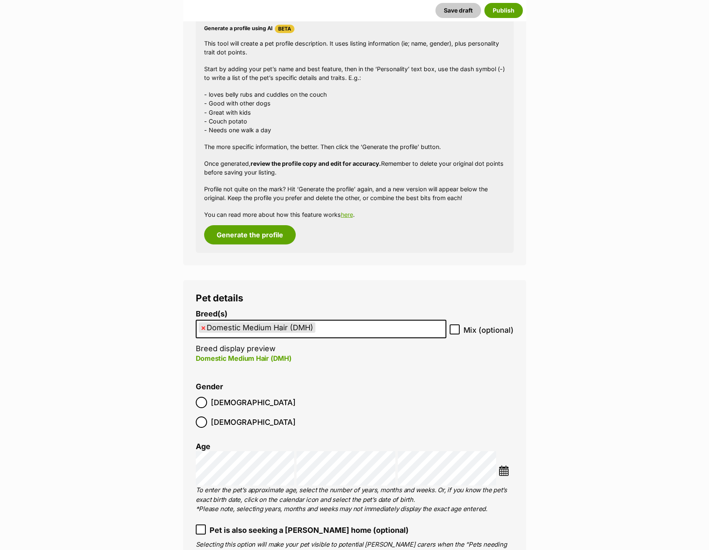
click at [247, 390] on fieldset "Gender Male Female" at bounding box center [275, 407] width 159 height 49
click at [250, 416] on span "[DEMOGRAPHIC_DATA]" at bounding box center [253, 421] width 85 height 11
click at [505, 465] on li at bounding box center [506, 471] width 15 height 13
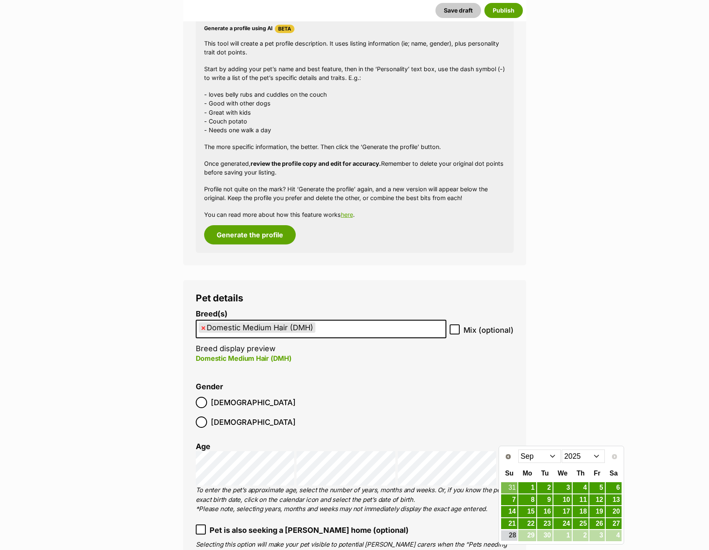
click at [586, 448] on div "Prev Next Jan Feb Mar Apr May Jun Jul Aug Sep 2015 2016 2017 2018 2019 2020 202…" at bounding box center [561, 455] width 121 height 17
click at [581, 459] on select "2015 2016 2017 2018 2019 2020 2021 2022 2023 2024 2025" at bounding box center [583, 456] width 43 height 13
click at [533, 458] on select "Jan Feb Mar Apr May Jun Jul Aug Sep Oct Nov Dec" at bounding box center [540, 456] width 43 height 13
click at [605, 483] on link "3" at bounding box center [597, 488] width 15 height 10
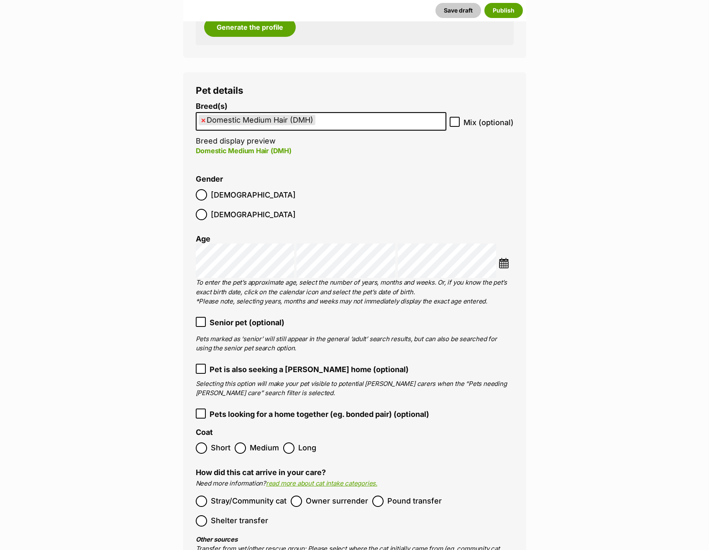
scroll to position [1056, 0]
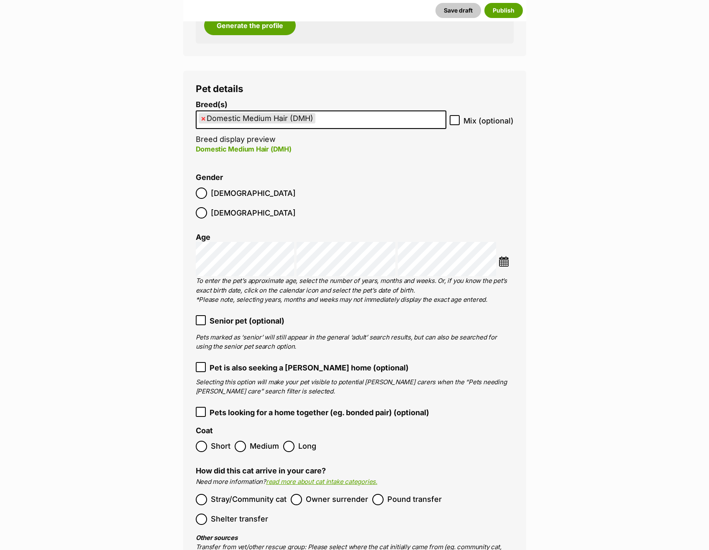
click at [255, 441] on span "Medium" at bounding box center [264, 446] width 29 height 11
click at [249, 494] on span "Stray/Community cat" at bounding box center [249, 499] width 76 height 11
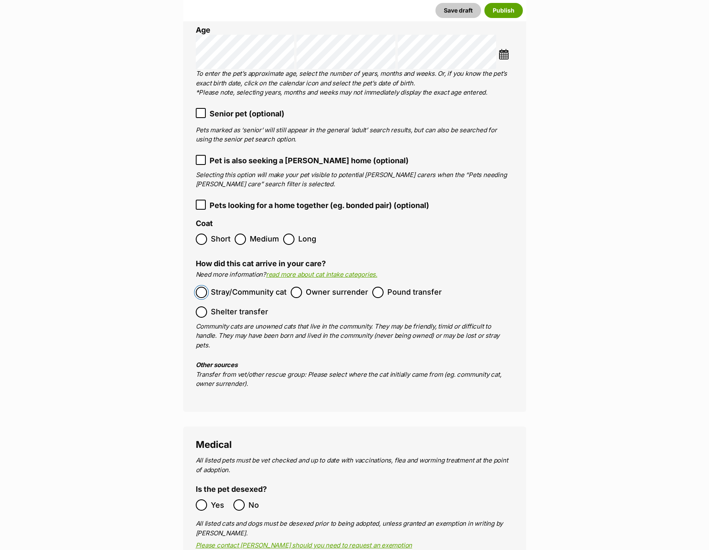
scroll to position [1349, 0]
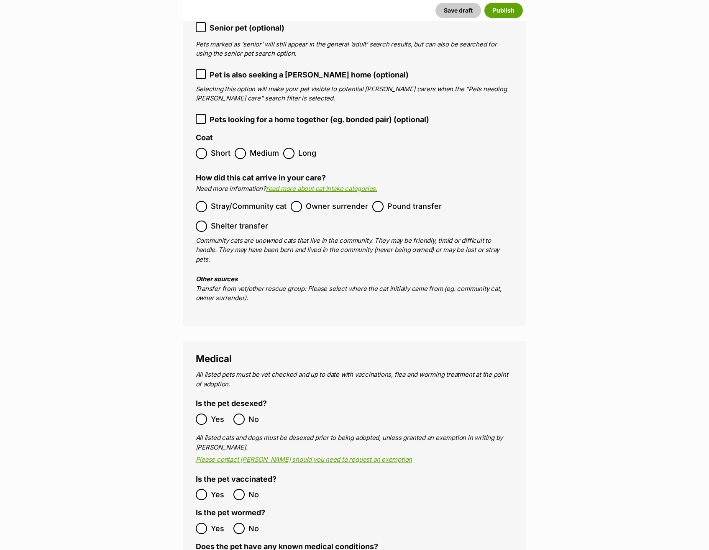
click at [204, 475] on legend "Is the pet vaccinated?" at bounding box center [236, 480] width 81 height 10
click at [203, 542] on label "Does the pet have any known medical conditions?" at bounding box center [287, 546] width 182 height 9
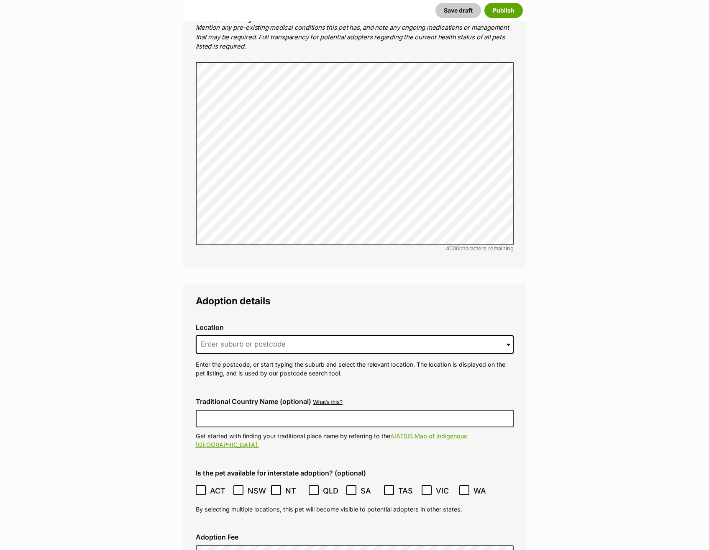
scroll to position [1936, 0]
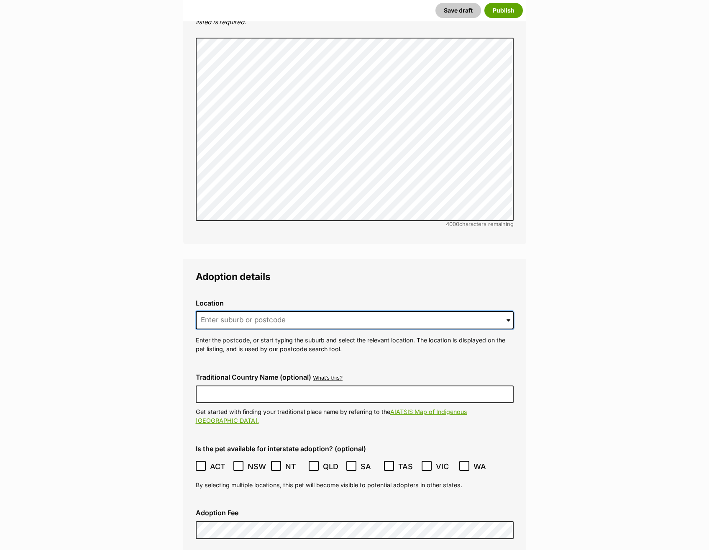
click at [324, 311] on input at bounding box center [355, 320] width 318 height 18
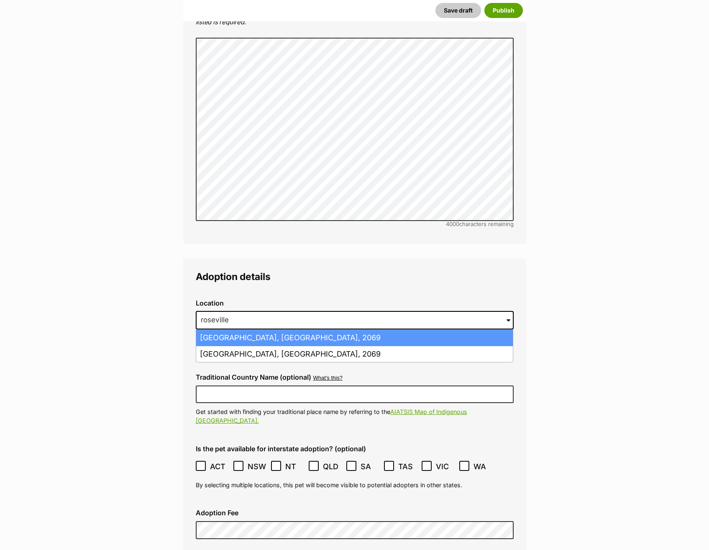
click at [322, 330] on li "Roseville, New South Wales, 2069" at bounding box center [354, 338] width 317 height 16
type input "Roseville, New South Wales, 2069"
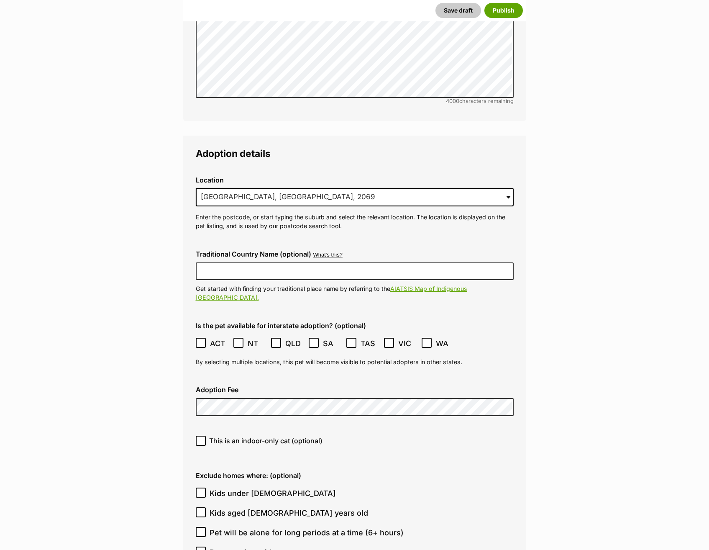
scroll to position [2061, 0]
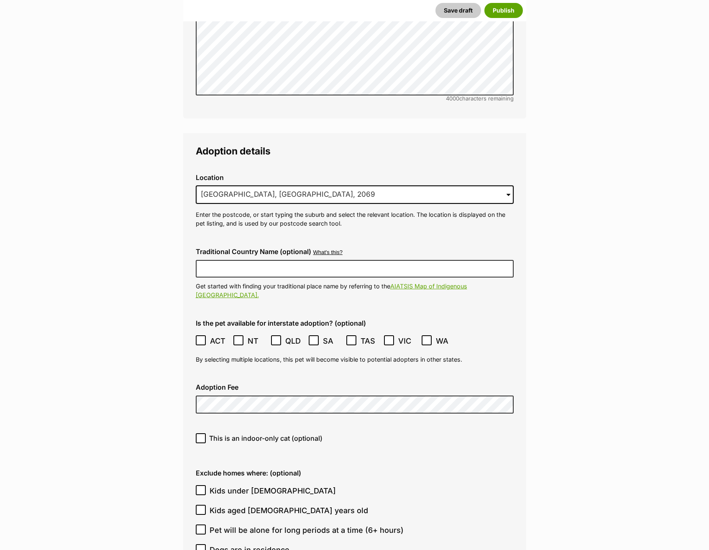
click at [272, 433] on span "This is an indoor-only cat (optional)" at bounding box center [265, 438] width 113 height 10
click at [206, 433] on input "This is an indoor-only cat (optional)" at bounding box center [201, 438] width 10 height 10
checkbox input "true"
click at [246, 485] on span "Kids under 5 years old" at bounding box center [273, 490] width 126 height 11
click at [206, 485] on input "Kids under 5 years old" at bounding box center [201, 490] width 10 height 10
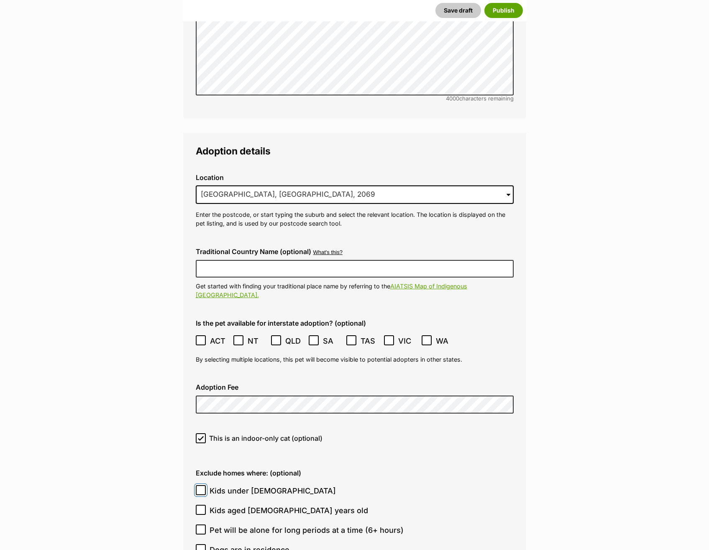
checkbox input "true"
click at [240, 505] on span "Kids aged 6-12 years old" at bounding box center [289, 510] width 159 height 11
click at [206, 505] on input "Kids aged 6-12 years old" at bounding box center [201, 510] width 10 height 10
checkbox input "true"
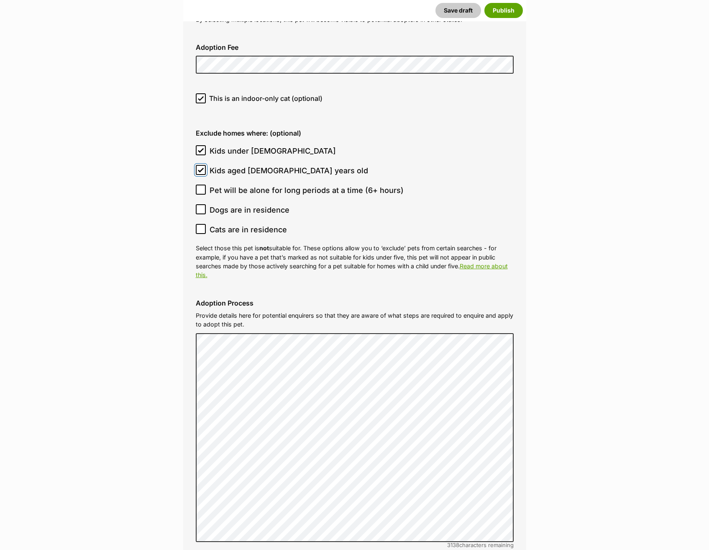
scroll to position [2563, 0]
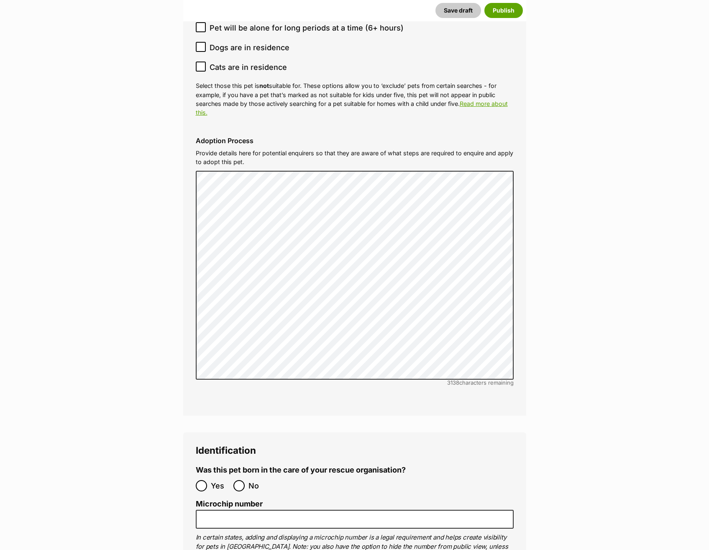
click at [240, 476] on ol "Yes No" at bounding box center [275, 486] width 159 height 20
click at [244, 480] on input "No" at bounding box center [239, 485] width 11 height 11
radio input "true"
click at [261, 510] on input "Microchip number" at bounding box center [355, 519] width 318 height 19
paste input "991001004337948"
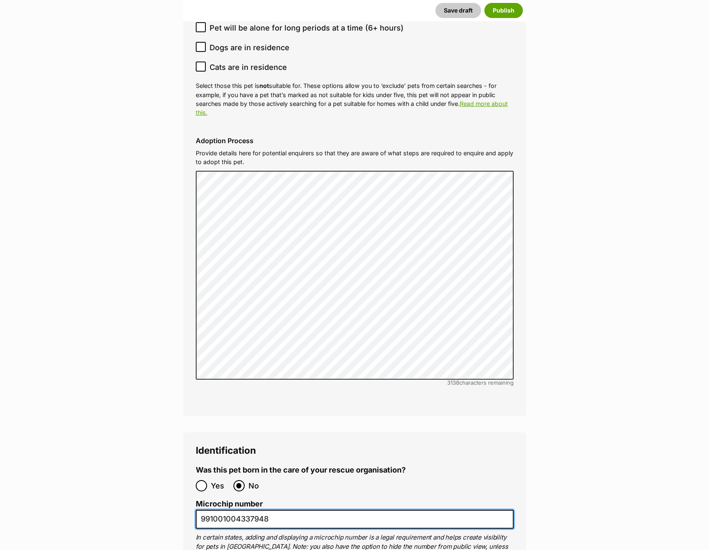
scroll to position [2856, 0]
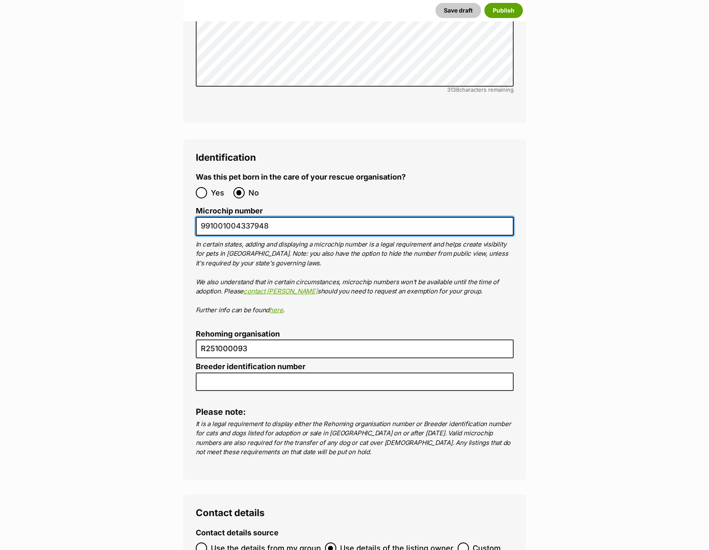
type input "991001004337948"
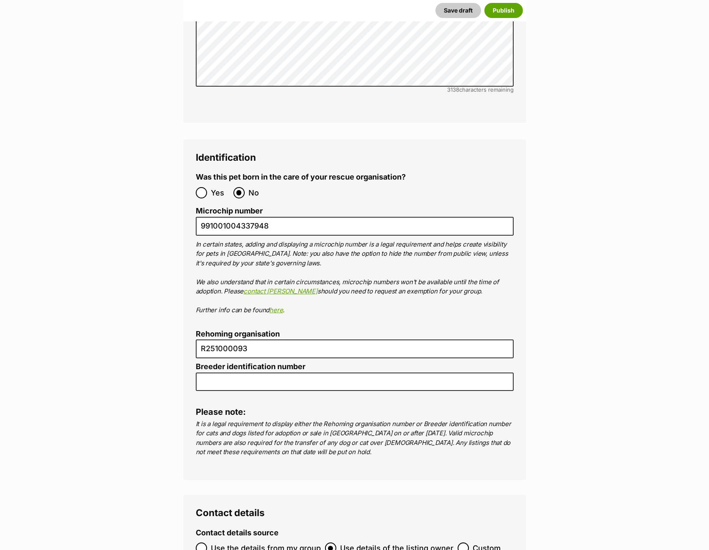
click at [264, 538] on ol "Use the details from my group Use details of the listing owner Custom" at bounding box center [355, 548] width 318 height 20
click at [264, 542] on span "Use the details from my group" at bounding box center [266, 547] width 110 height 11
click at [207, 542] on input "Use the details from my group" at bounding box center [201, 547] width 11 height 11
radio input "true"
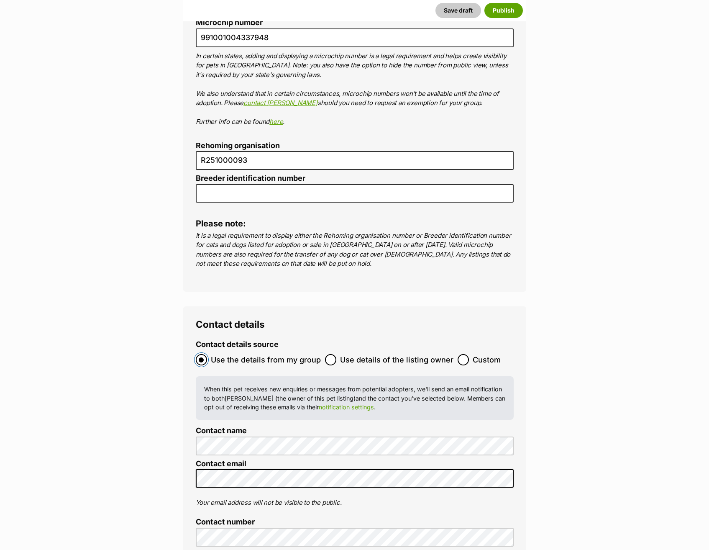
scroll to position [3108, 0]
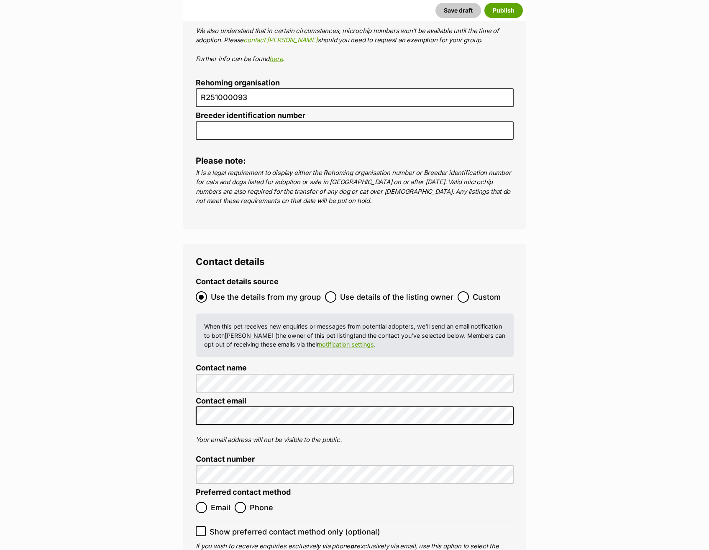
click at [250, 502] on span "Phone" at bounding box center [261, 507] width 23 height 11
click at [246, 502] on input "Phone" at bounding box center [240, 507] width 11 height 11
radio input "true"
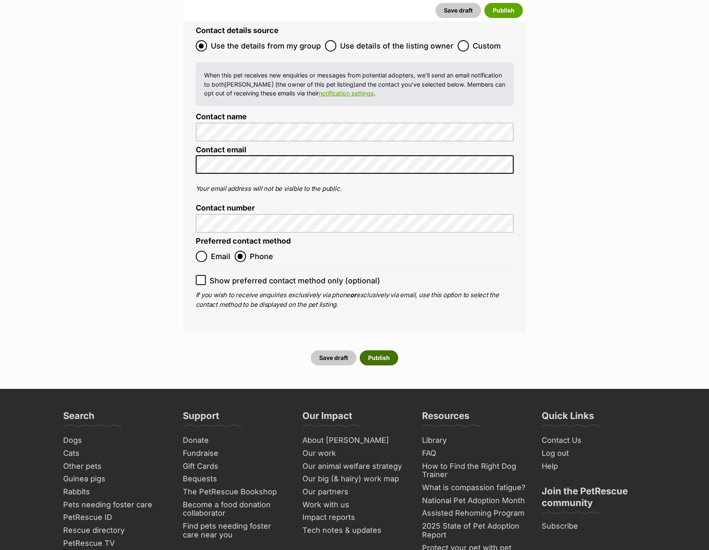
click at [384, 350] on button "Publish" at bounding box center [379, 357] width 39 height 15
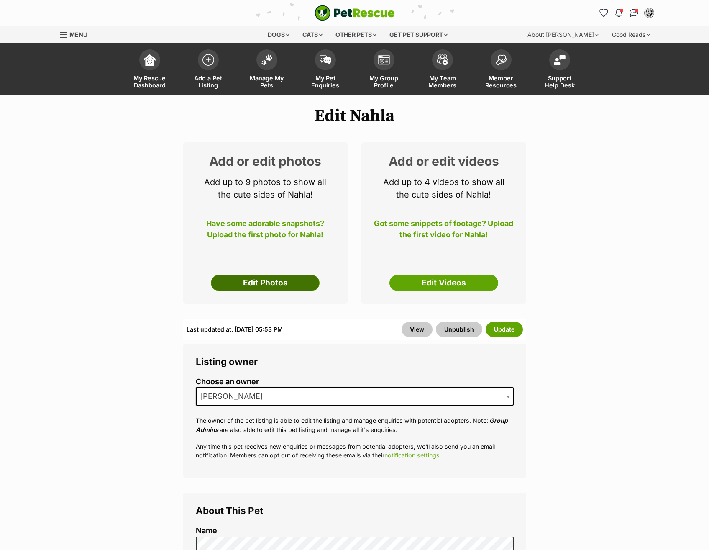
click at [292, 280] on link "Edit Photos" at bounding box center [265, 283] width 109 height 17
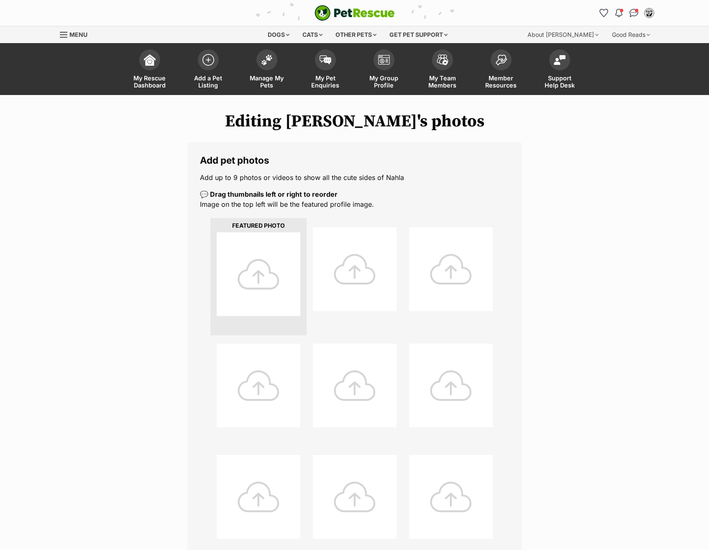
click at [267, 268] on div at bounding box center [259, 274] width 84 height 84
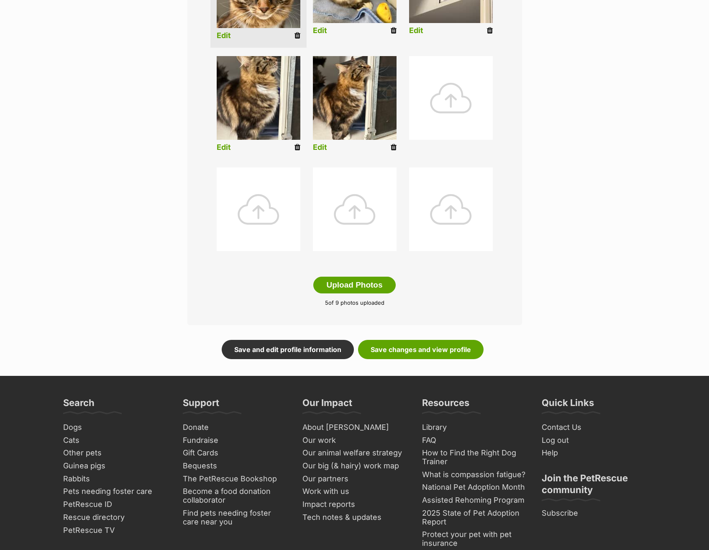
scroll to position [293, 0]
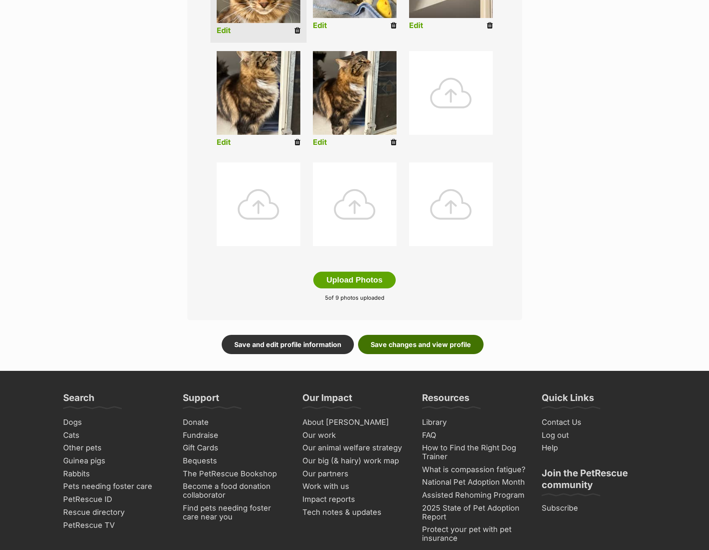
click at [446, 340] on link "Save changes and view profile" at bounding box center [421, 344] width 126 height 19
